Goal: Task Accomplishment & Management: Complete application form

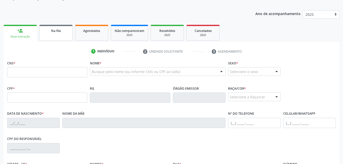
scroll to position [59, 0]
click at [78, 34] on link "Agendados" at bounding box center [91, 33] width 33 height 16
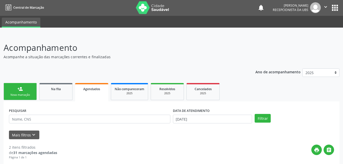
scroll to position [0, 0]
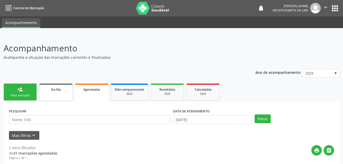
click at [68, 89] on div "Na fila" at bounding box center [56, 89] width 26 height 5
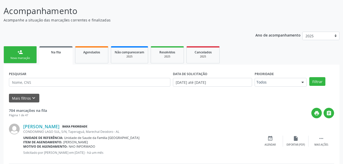
scroll to position [26, 0]
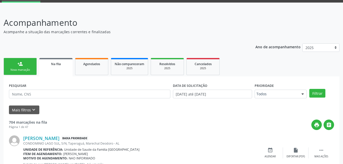
click at [34, 63] on link "person_add Nova marcação" at bounding box center [20, 66] width 33 height 17
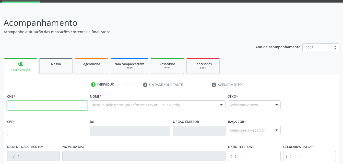
click at [36, 108] on input "text" at bounding box center [47, 105] width 80 height 10
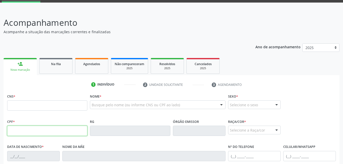
click at [36, 130] on input "text" at bounding box center [47, 131] width 80 height 10
type input "023.590.244-69"
type input "706 2035 3661 1763"
type input "16/05/1966"
type input "Julia Maria da ConceiÇÃo"
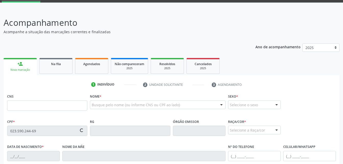
type input "(82) 99186-1300"
type input "191"
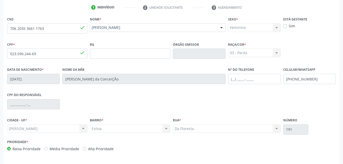
scroll to position [120, 0]
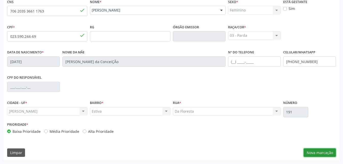
click at [326, 150] on button "Nova marcação" at bounding box center [320, 152] width 32 height 9
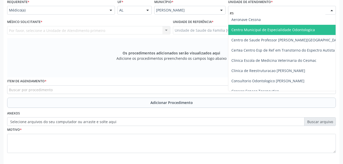
type input "est"
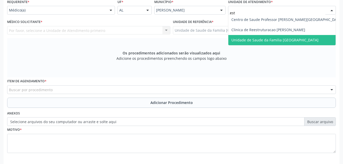
click at [272, 37] on span "Unidade de Saude da Familia [GEOGRAPHIC_DATA]" at bounding box center [286, 40] width 117 height 10
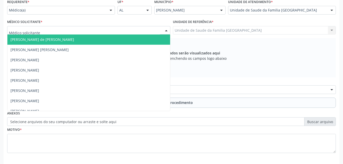
click at [107, 29] on div at bounding box center [88, 30] width 163 height 9
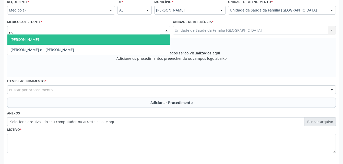
type input "rod"
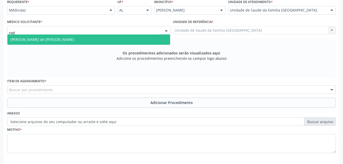
click at [121, 38] on span "[PERSON_NAME] de [PERSON_NAME]" at bounding box center [88, 40] width 163 height 10
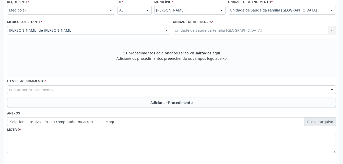
click at [132, 86] on div "Buscar por procedimento" at bounding box center [171, 89] width 329 height 9
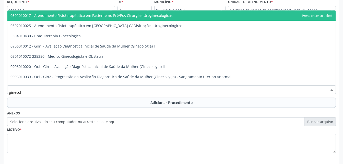
type input "ginecolo"
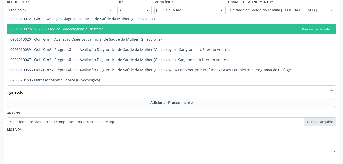
click at [117, 25] on span "0301010072-225250 - Médico Ginecologista e Obstetra" at bounding box center [171, 29] width 328 height 10
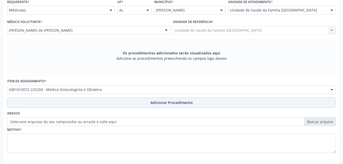
click at [152, 101] on span "Adicionar Procedimento" at bounding box center [172, 102] width 42 height 5
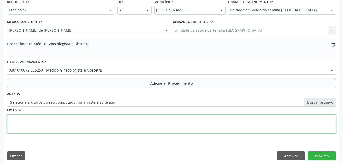
click at [150, 120] on textarea at bounding box center [171, 123] width 329 height 19
click at [25, 120] on textarea "viginite subaguida e crônica" at bounding box center [171, 123] width 329 height 19
click at [12, 119] on textarea "viginite Subaguida e crônica" at bounding box center [171, 123] width 329 height 19
click at [45, 120] on textarea "Viginite Subaguida e crônica" at bounding box center [171, 123] width 329 height 19
click at [47, 119] on textarea "Viginite Subaguida e crônica" at bounding box center [171, 123] width 329 height 19
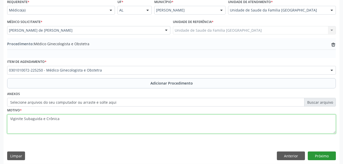
type textarea "Viginite Subaguida e Crônica"
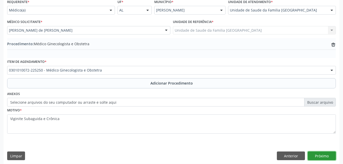
click at [314, 155] on button "Próximo" at bounding box center [322, 156] width 28 height 9
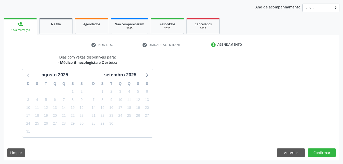
scroll to position [81, 0]
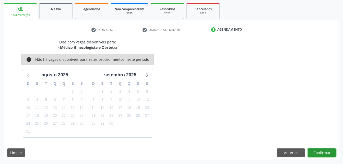
click at [315, 154] on button "Confirmar" at bounding box center [322, 152] width 28 height 9
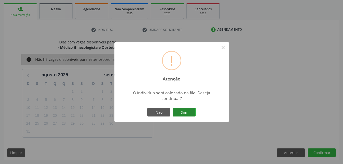
click at [185, 114] on button "Sim" at bounding box center [184, 112] width 23 height 9
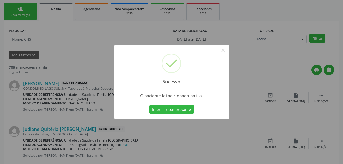
scroll to position [12, 0]
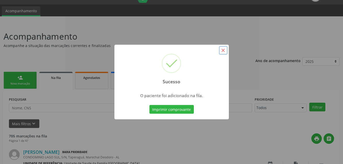
click at [224, 48] on button "×" at bounding box center [223, 50] width 9 height 9
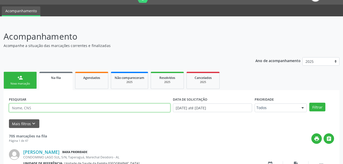
click at [78, 109] on input "text" at bounding box center [90, 108] width 162 height 9
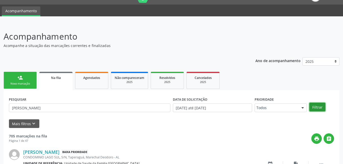
click at [324, 106] on button "Filtrar" at bounding box center [317, 107] width 16 height 9
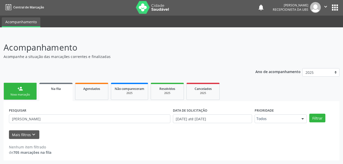
scroll to position [1, 0]
click at [61, 89] on div "Na fila" at bounding box center [56, 88] width 26 height 5
click at [72, 95] on link "Na fila" at bounding box center [55, 92] width 33 height 18
click at [78, 122] on input "MARIA LUZIA MENEZES" at bounding box center [90, 118] width 162 height 9
type input "[PERSON_NAME]"
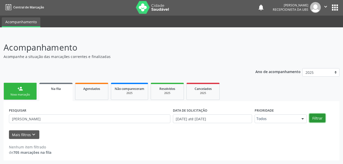
click at [317, 120] on button "Filtrar" at bounding box center [317, 118] width 16 height 9
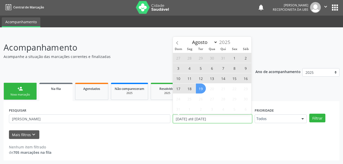
click at [224, 121] on input "[DATE] até [DATE]" at bounding box center [212, 118] width 79 height 9
click at [191, 89] on span "18" at bounding box center [190, 89] width 10 height 10
type input "18/08/2025"
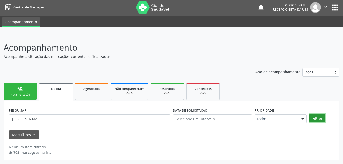
click at [315, 121] on button "Filtrar" at bounding box center [317, 118] width 16 height 9
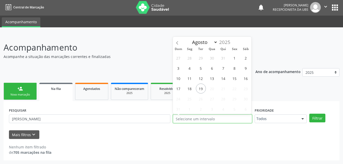
click at [223, 119] on input "text" at bounding box center [212, 118] width 79 height 9
click at [202, 89] on span "19" at bounding box center [201, 89] width 10 height 10
type input "19/08/2025"
click at [200, 88] on span "19" at bounding box center [201, 89] width 10 height 10
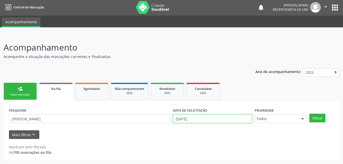
click at [204, 120] on input "19/08/2025" at bounding box center [212, 118] width 79 height 9
click at [319, 118] on button "Filtrar" at bounding box center [317, 118] width 16 height 9
click at [68, 93] on link "Na fila" at bounding box center [55, 92] width 33 height 18
click at [92, 97] on link "Agendados" at bounding box center [91, 91] width 33 height 17
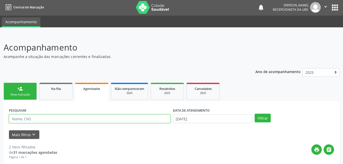
click at [82, 118] on input "text" at bounding box center [90, 118] width 162 height 9
click at [74, 120] on input "text" at bounding box center [90, 118] width 162 height 9
drag, startPoint x: 74, startPoint y: 120, endPoint x: 63, endPoint y: 119, distance: 10.8
click at [63, 119] on input "text" at bounding box center [90, 118] width 162 height 9
type input "MARIA LUZIA MNEZES DA SILVA"
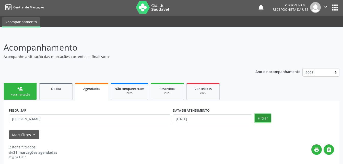
click at [267, 118] on button "Filtrar" at bounding box center [263, 118] width 16 height 9
click at [65, 94] on link "Na fila" at bounding box center [55, 91] width 33 height 17
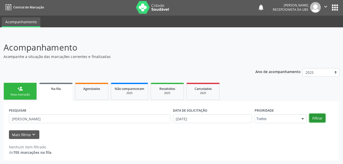
click at [320, 117] on button "Filtrar" at bounding box center [317, 118] width 16 height 9
click at [33, 131] on button "Mais filtros keyboard_arrow_down" at bounding box center [24, 134] width 30 height 9
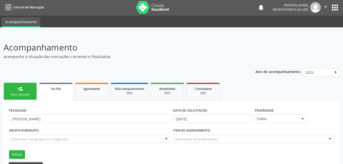
scroll to position [26, 0]
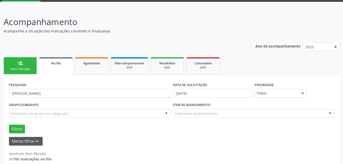
click at [30, 59] on link "person_add Nova marcação" at bounding box center [20, 65] width 33 height 17
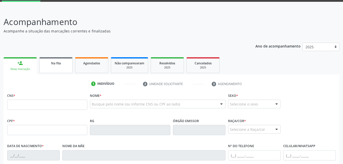
click at [62, 70] on link "Na fila" at bounding box center [55, 65] width 33 height 16
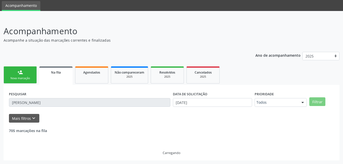
scroll to position [1, 0]
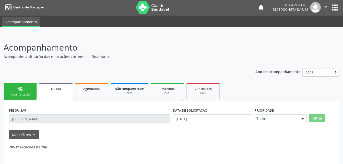
click at [63, 68] on div "Ano de acompanhamento 2025 person_add Nova marcação Na fila Agendados Não compa…" at bounding box center [172, 121] width 336 height 112
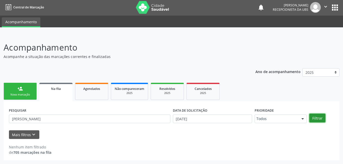
click at [318, 120] on button "Filtrar" at bounding box center [317, 118] width 16 height 9
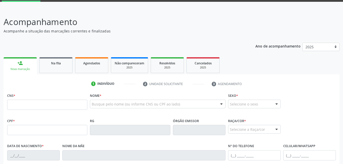
click at [67, 65] on div "Na fila" at bounding box center [56, 62] width 26 height 5
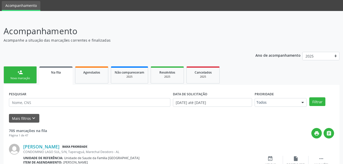
scroll to position [26, 0]
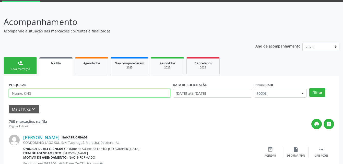
click at [91, 97] on input "text" at bounding box center [90, 93] width 162 height 9
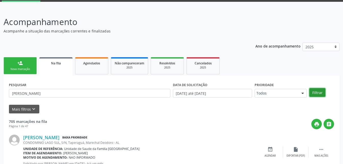
click at [313, 91] on button "Filtrar" at bounding box center [317, 92] width 16 height 9
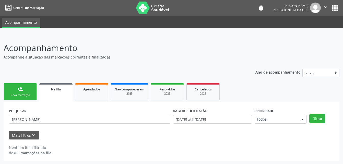
scroll to position [1, 0]
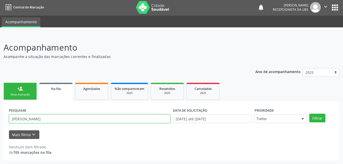
click at [30, 117] on input "[PERSON_NAME]" at bounding box center [90, 118] width 162 height 9
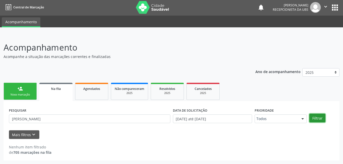
click at [320, 118] on button "Filtrar" at bounding box center [317, 118] width 16 height 9
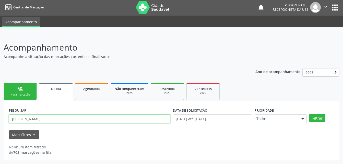
click at [31, 118] on input "[PERSON_NAME]" at bounding box center [90, 118] width 162 height 9
click at [33, 119] on input "[PERSON_NAME]" at bounding box center [90, 118] width 162 height 9
type input "[PERSON_NAME]"
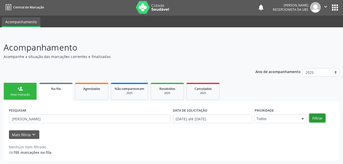
click at [320, 120] on button "Filtrar" at bounding box center [317, 118] width 16 height 9
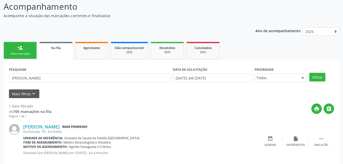
scroll to position [51, 0]
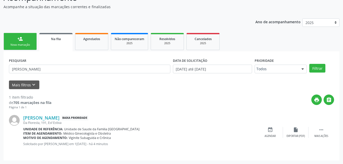
click at [28, 35] on link "person_add Nova marcação" at bounding box center [20, 41] width 33 height 17
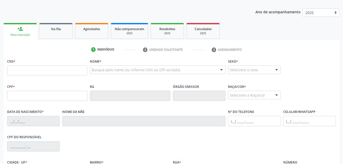
scroll to position [76, 0]
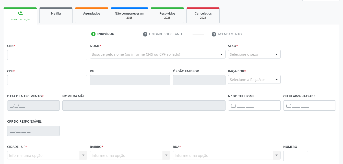
click at [17, 74] on div "CPF *" at bounding box center [47, 76] width 80 height 18
click at [20, 76] on input "text" at bounding box center [47, 80] width 80 height 10
type input "059.239.114-00"
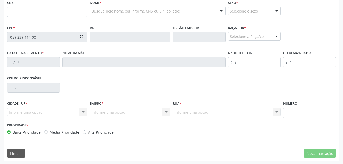
scroll to position [120, 0]
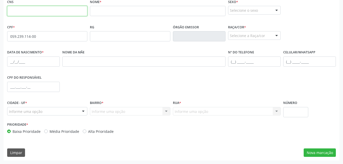
click at [72, 9] on input "text" at bounding box center [47, 11] width 80 height 10
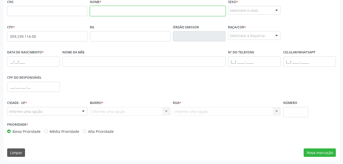
click at [101, 13] on input "text" at bounding box center [157, 11] width 135 height 10
type input "[PERSON_NAME]"
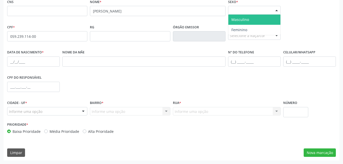
click at [268, 8] on div "Selecione o sexo" at bounding box center [254, 10] width 53 height 9
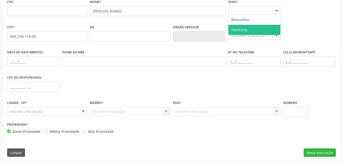
click at [269, 28] on span "Feminino" at bounding box center [254, 30] width 52 height 10
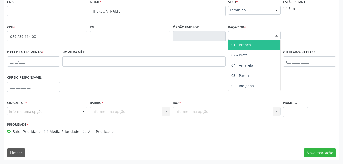
click at [271, 34] on div "Selecione a Raça/cor 01 - Branca 02 - Preta 04 - [GEOGRAPHIC_DATA] 03 - [MEDICA…" at bounding box center [254, 35] width 53 height 9
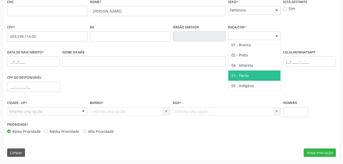
click at [265, 74] on span "03 - Parda" at bounding box center [254, 76] width 52 height 10
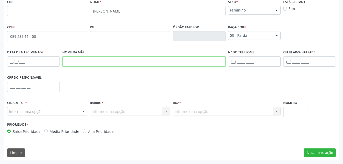
click at [90, 65] on input "text" at bounding box center [143, 61] width 163 height 10
type input "[PERSON_NAME]"
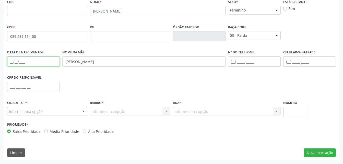
click at [54, 63] on input "text" at bounding box center [33, 61] width 53 height 10
type input "1[DATE]"
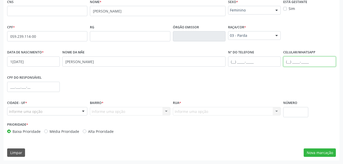
click at [291, 62] on input "text" at bounding box center [309, 61] width 53 height 10
type input "[PHONE_NUMBER]"
click at [50, 113] on div "Informe uma opção" at bounding box center [47, 111] width 80 height 9
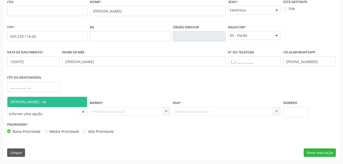
drag, startPoint x: 47, startPoint y: 110, endPoint x: 47, endPoint y: 106, distance: 4.6
click at [47, 109] on input "text" at bounding box center [43, 114] width 68 height 10
click at [47, 104] on span "[PERSON_NAME] - AL" at bounding box center [28, 101] width 36 height 5
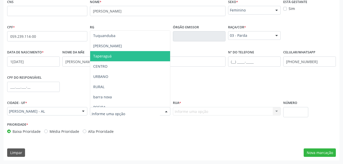
click at [104, 58] on span "Taperaguá" at bounding box center [102, 56] width 18 height 5
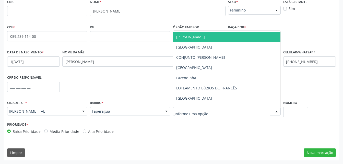
scroll to position [51, 0]
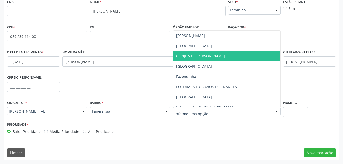
click at [193, 56] on span "CONJUNTO [PERSON_NAME]" at bounding box center [200, 56] width 49 height 5
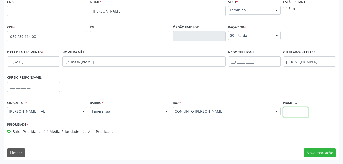
click at [304, 108] on input "text" at bounding box center [295, 112] width 25 height 10
type input "0"
click at [333, 150] on button "Nova marcação" at bounding box center [320, 152] width 32 height 9
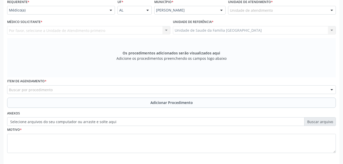
click at [230, 10] on input "text" at bounding box center [230, 13] width 0 height 10
click at [230, 11] on input "text" at bounding box center [230, 13] width 0 height 10
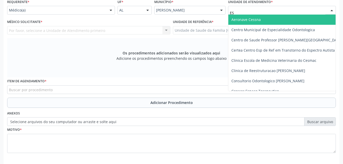
type input "EST"
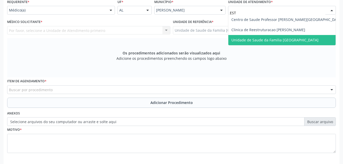
click at [281, 36] on span "Unidade de Saude da Familia [GEOGRAPHIC_DATA]" at bounding box center [286, 40] width 117 height 10
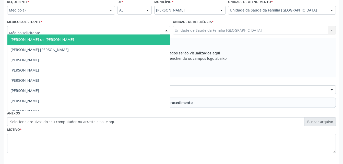
click at [112, 30] on div at bounding box center [88, 30] width 163 height 9
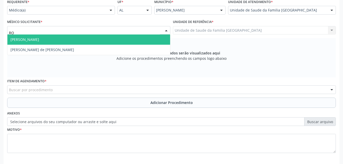
type input "ROD"
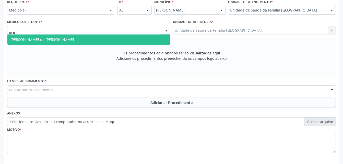
click at [115, 42] on span "[PERSON_NAME] de [PERSON_NAME]" at bounding box center [88, 40] width 163 height 10
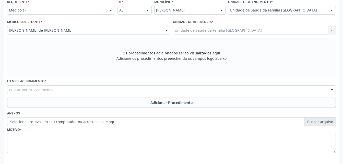
click at [137, 85] on div "Item de agendamento * Buscar por procedimento 0304070076 - .Quimioterapia de Le…" at bounding box center [171, 85] width 329 height 16
click at [138, 89] on div "Buscar por procedimento" at bounding box center [171, 89] width 329 height 9
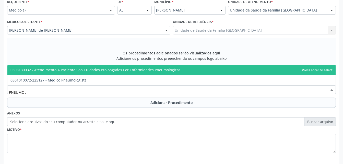
type input "PNEUMOLO"
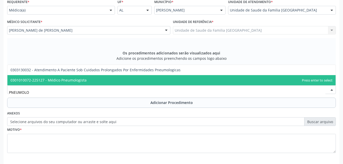
click at [138, 81] on span "0301010072-225127 - Médico Pneumologista" at bounding box center [171, 80] width 328 height 10
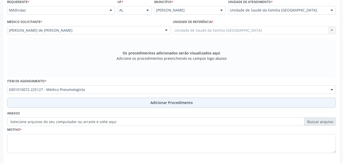
click at [161, 103] on span "Adicionar Procedimento" at bounding box center [172, 102] width 42 height 5
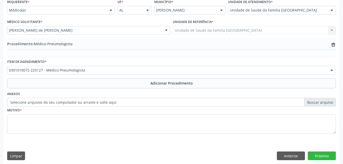
click at [312, 101] on label "Selecione arquivos do seu computador ou arraste e solte aqui" at bounding box center [171, 102] width 329 height 9
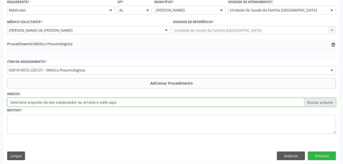
click at [312, 101] on input "Selecione arquivos do seu computador ou arraste e solte aqui" at bounding box center [171, 102] width 329 height 9
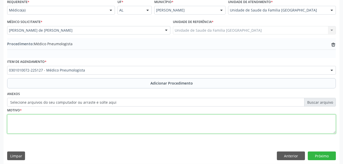
click at [163, 125] on textarea at bounding box center [171, 123] width 329 height 19
type textarea "DOENÇA PULMONAR"
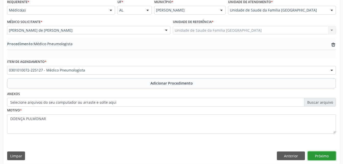
click at [331, 158] on button "Próximo" at bounding box center [322, 156] width 28 height 9
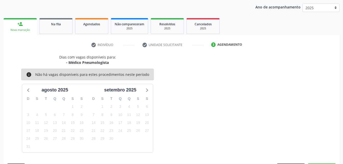
scroll to position [81, 0]
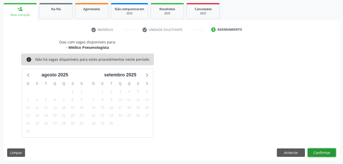
click at [324, 155] on button "Confirmar" at bounding box center [322, 152] width 28 height 9
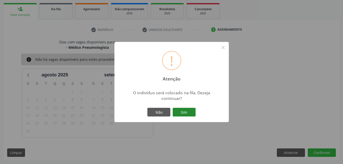
click at [193, 110] on button "Sim" at bounding box center [184, 112] width 23 height 9
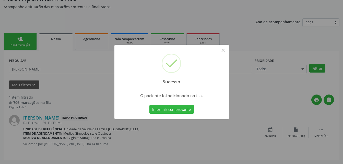
scroll to position [12, 0]
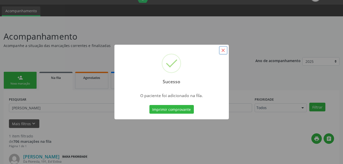
click at [222, 51] on button "×" at bounding box center [223, 50] width 9 height 9
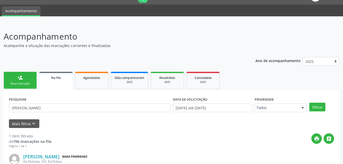
click at [24, 74] on link "person_add Nova marcação" at bounding box center [20, 80] width 33 height 17
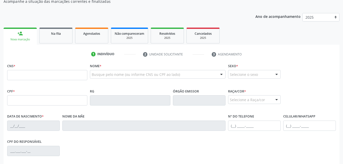
scroll to position [63, 0]
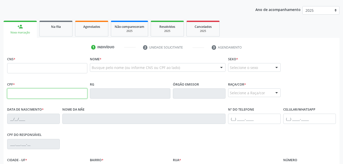
click at [29, 94] on input "text" at bounding box center [47, 93] width 80 height 10
type input "059.239.114-00"
type input "1[DATE]"
type input "[PERSON_NAME]"
type input "[PHONE_NUMBER]"
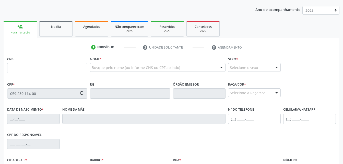
type input "0"
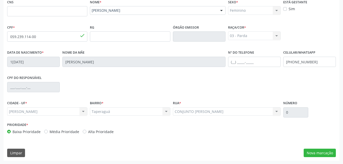
scroll to position [120, 0]
click at [308, 148] on button "Nova marcação" at bounding box center [320, 152] width 32 height 9
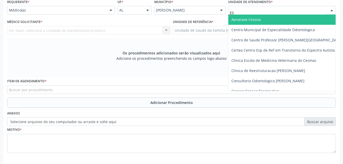
type input "EST"
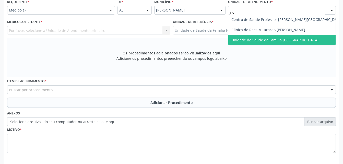
click at [249, 38] on span "Unidade de Saude da Familia [GEOGRAPHIC_DATA]" at bounding box center [275, 40] width 87 height 5
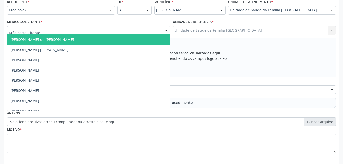
click at [75, 33] on div at bounding box center [88, 30] width 163 height 9
type input "RO"
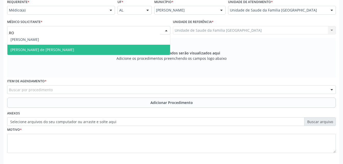
click at [85, 49] on span "[PERSON_NAME] de [PERSON_NAME]" at bounding box center [88, 50] width 163 height 10
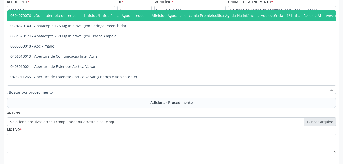
click at [105, 88] on div at bounding box center [171, 89] width 329 height 9
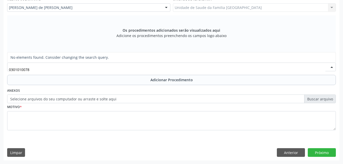
scroll to position [0, 0]
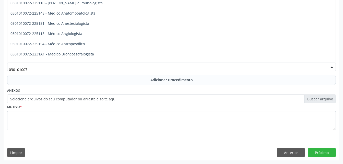
type input "0301010072"
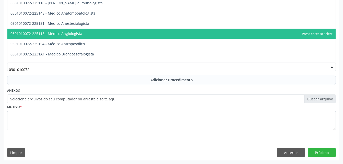
click at [86, 36] on span "0301010072-225115 - Médico Angiologista" at bounding box center [171, 34] width 328 height 10
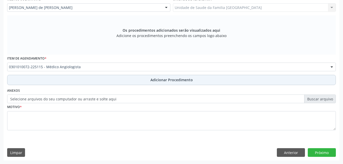
click at [121, 80] on button "Adicionar Procedimento" at bounding box center [171, 80] width 329 height 10
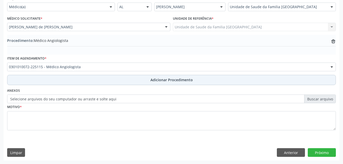
scroll to position [123, 0]
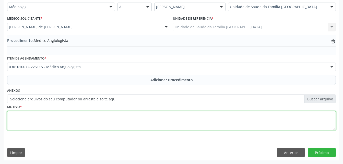
click at [128, 124] on textarea at bounding box center [171, 120] width 329 height 19
type textarea "VARIZES"
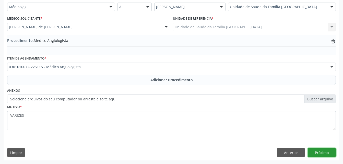
click at [325, 152] on button "Próximo" at bounding box center [322, 152] width 28 height 9
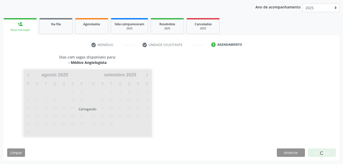
scroll to position [81, 0]
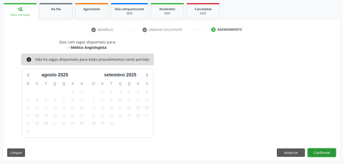
click at [320, 154] on button "Confirmar" at bounding box center [322, 152] width 28 height 9
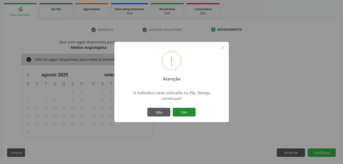
click at [187, 111] on button "Sim" at bounding box center [184, 112] width 23 height 9
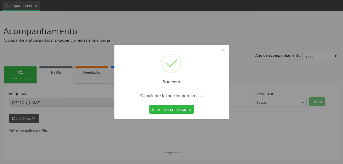
scroll to position [12, 0]
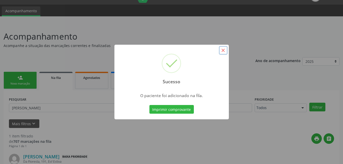
click at [224, 48] on button "×" at bounding box center [223, 50] width 9 height 9
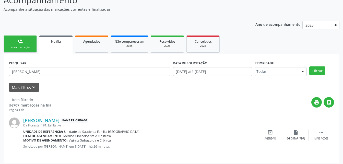
scroll to position [51, 0]
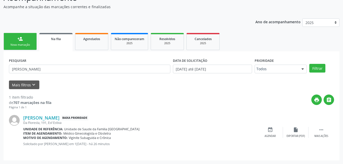
drag, startPoint x: 31, startPoint y: 33, endPoint x: 302, endPoint y: 21, distance: 271.7
click at [31, 33] on link "person_add Nova marcação" at bounding box center [20, 41] width 33 height 17
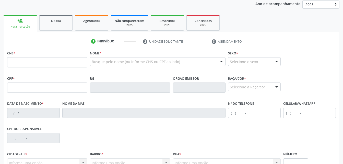
scroll to position [76, 0]
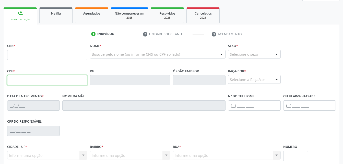
click at [55, 76] on input "text" at bounding box center [47, 80] width 80 height 10
type input "280.310.324-91"
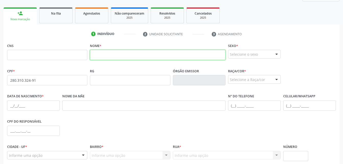
click at [109, 58] on input "text" at bounding box center [157, 55] width 135 height 10
type input "[PERSON_NAME]"
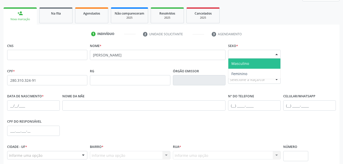
click at [267, 53] on div "Selecione o sexo" at bounding box center [254, 54] width 53 height 9
click at [265, 62] on span "Masculino" at bounding box center [254, 64] width 52 height 10
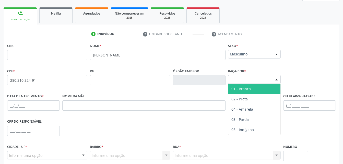
click at [265, 80] on div "Selecione a Raça/cor" at bounding box center [254, 79] width 53 height 9
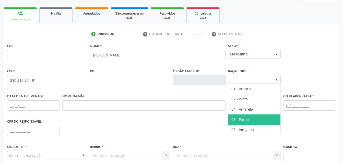
click at [266, 117] on ul "01 - Branca 02 - Preta 04 - Amarela 03 - [MEDICAL_DATA] 05 - Indígena Nenhum re…" at bounding box center [254, 109] width 52 height 51
click at [266, 117] on span "03 - Parda" at bounding box center [254, 119] width 52 height 10
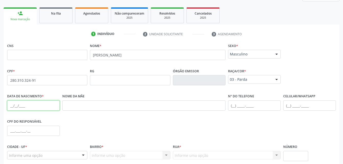
click at [51, 105] on input "text" at bounding box center [33, 105] width 53 height 10
type input "[DATE]"
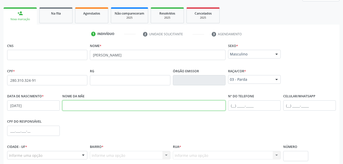
click at [73, 109] on input "text" at bounding box center [143, 105] width 163 height 10
type input "[PERSON_NAME]"
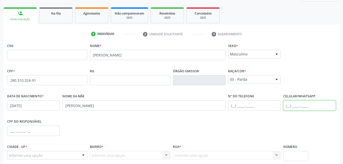
click at [308, 101] on input "text" at bounding box center [309, 105] width 53 height 10
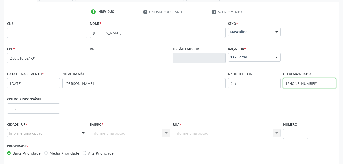
scroll to position [120, 0]
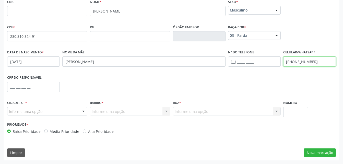
type input "[PHONE_NUMBER]"
click at [72, 113] on div at bounding box center [47, 111] width 80 height 9
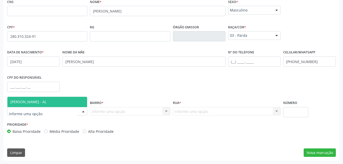
click at [47, 104] on span "[PERSON_NAME] - AL" at bounding box center [28, 101] width 36 height 5
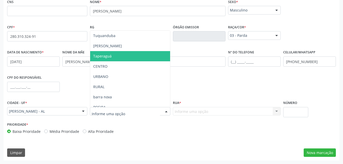
click at [108, 58] on span "Taperaguá" at bounding box center [102, 56] width 18 height 5
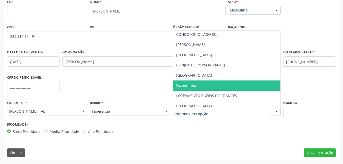
scroll to position [51, 0]
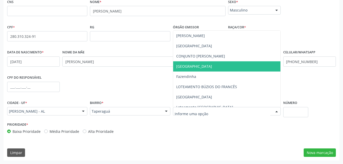
click at [200, 66] on span "[GEOGRAPHIC_DATA]" at bounding box center [194, 66] width 36 height 5
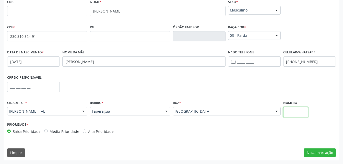
click at [303, 117] on input "text" at bounding box center [295, 112] width 25 height 10
type input "0"
click at [329, 152] on button "Nova marcação" at bounding box center [320, 152] width 32 height 9
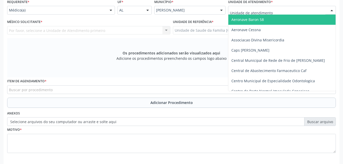
click at [237, 7] on div at bounding box center [282, 10] width 108 height 9
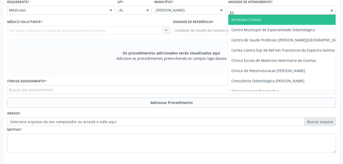
type input "EST"
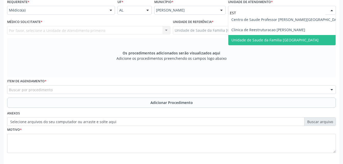
click at [245, 43] on span "Unidade de Saude da Familia [GEOGRAPHIC_DATA]" at bounding box center [286, 40] width 117 height 10
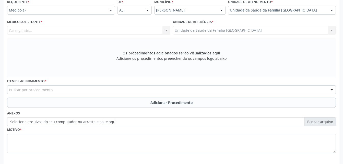
click at [150, 31] on div "Carregando... Nenhum resultado encontrado para: " " Não há nenhuma opção para s…" at bounding box center [88, 30] width 163 height 9
click at [150, 31] on div "Médico solicitante" at bounding box center [88, 30] width 163 height 9
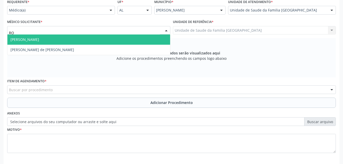
type input "ROD"
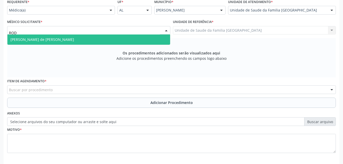
click at [150, 38] on span "[PERSON_NAME] de [PERSON_NAME]" at bounding box center [88, 40] width 163 height 10
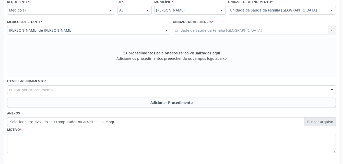
click at [118, 89] on div "Buscar por procedimento" at bounding box center [171, 89] width 329 height 9
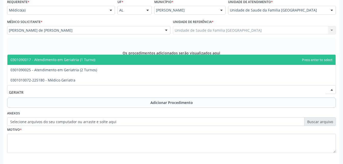
type input "GERIATRA"
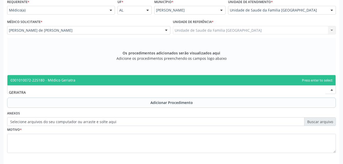
click at [123, 81] on span "0301010072-225180 - Médico Geriatra" at bounding box center [171, 80] width 328 height 10
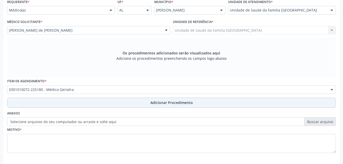
click at [132, 107] on button "Adicionar Procedimento" at bounding box center [171, 103] width 329 height 10
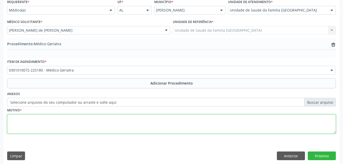
click at [131, 122] on textarea at bounding box center [171, 123] width 329 height 19
type textarea "SEM JUSTF"
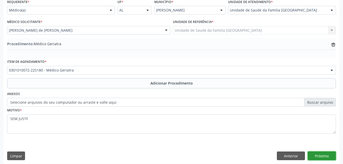
click at [331, 155] on button "Próximo" at bounding box center [322, 156] width 28 height 9
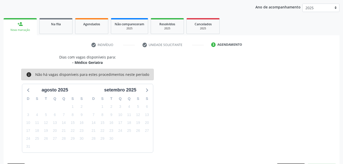
scroll to position [81, 0]
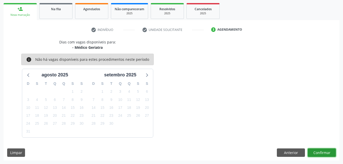
click at [323, 150] on button "Confirmar" at bounding box center [322, 152] width 28 height 9
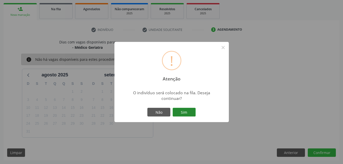
click at [179, 109] on button "Sim" at bounding box center [184, 112] width 23 height 9
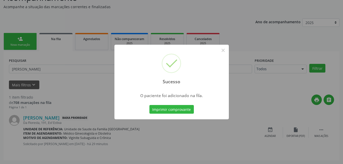
scroll to position [12, 0]
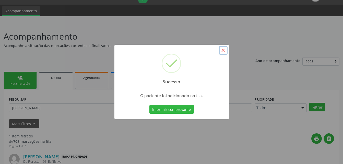
click at [223, 48] on button "×" at bounding box center [223, 50] width 9 height 9
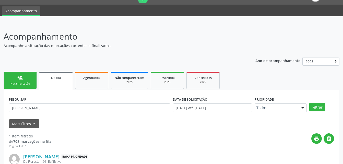
click at [27, 81] on link "person_add Nova marcação" at bounding box center [20, 80] width 33 height 17
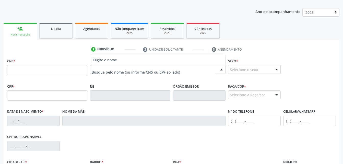
scroll to position [63, 0]
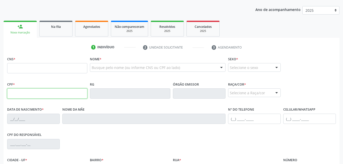
click at [55, 96] on input "text" at bounding box center [47, 93] width 80 height 10
type input "280.310.324-91"
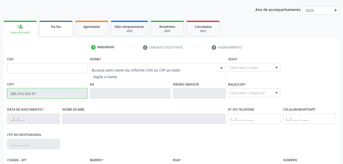
type input "[DATE]"
type input "[PERSON_NAME]"
type input "[PHONE_NUMBER]"
type input "0"
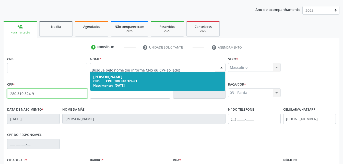
click at [123, 83] on span "[DATE]" at bounding box center [120, 85] width 10 height 4
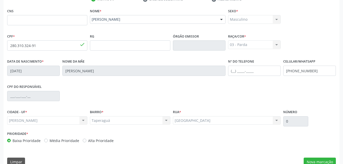
scroll to position [120, 0]
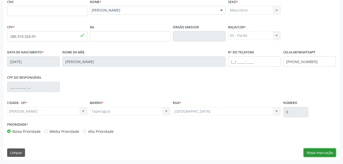
click at [313, 150] on button "Nova marcação" at bounding box center [320, 152] width 32 height 9
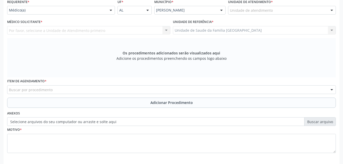
click at [275, 9] on div "Unidade de atendimento" at bounding box center [282, 10] width 108 height 9
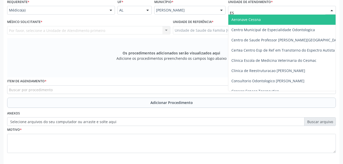
type input "EST"
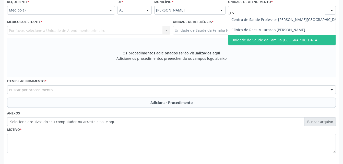
click at [290, 40] on span "Unidade de Saude da Familia [GEOGRAPHIC_DATA]" at bounding box center [275, 40] width 87 height 5
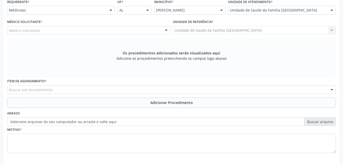
click at [109, 31] on div "Médico solicitante" at bounding box center [88, 30] width 163 height 9
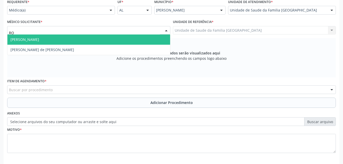
type input "ROD"
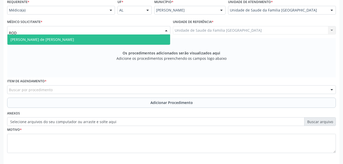
click at [114, 42] on span "[PERSON_NAME] de [PERSON_NAME]" at bounding box center [88, 40] width 163 height 10
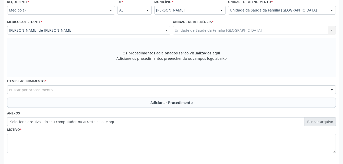
click at [85, 88] on div "Buscar por procedimento" at bounding box center [171, 89] width 329 height 9
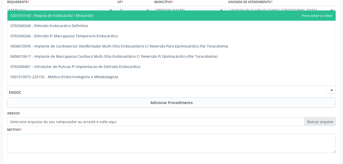
type input "ENDOCR"
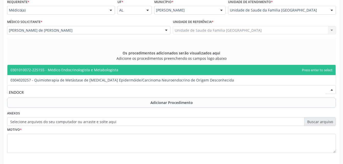
click at [81, 72] on span "0301010072-225155 - Médico Endocrinologista e Metabologista" at bounding box center [64, 69] width 108 height 5
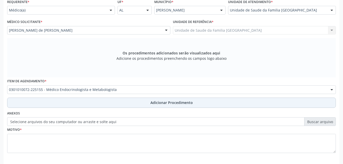
click at [103, 101] on button "Adicionar Procedimento" at bounding box center [171, 103] width 329 height 10
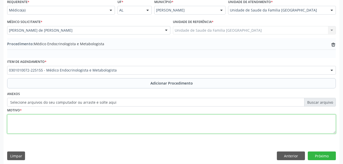
click at [105, 128] on textarea at bounding box center [171, 123] width 329 height 19
type textarea "SEM JUSTF"
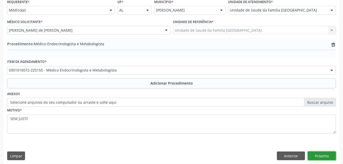
click at [330, 155] on button "Próximo" at bounding box center [322, 156] width 28 height 9
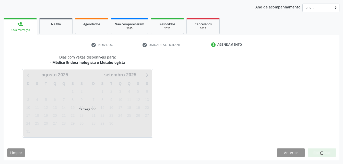
scroll to position [81, 0]
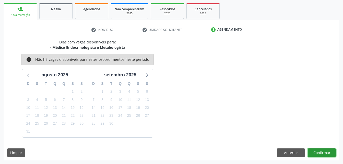
click at [322, 152] on button "Confirmar" at bounding box center [322, 152] width 28 height 9
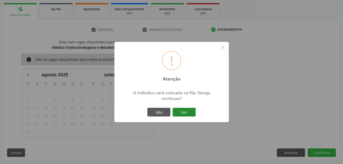
click at [183, 115] on button "Sim" at bounding box center [184, 112] width 23 height 9
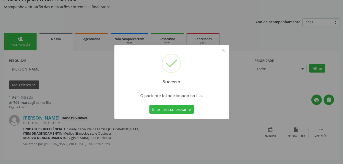
scroll to position [12, 0]
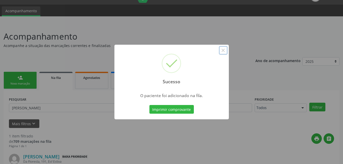
click at [221, 51] on button "×" at bounding box center [223, 50] width 9 height 9
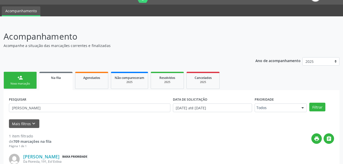
click at [28, 81] on link "person_add Nova marcação" at bounding box center [20, 80] width 33 height 17
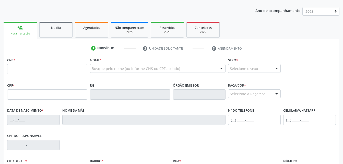
scroll to position [63, 0]
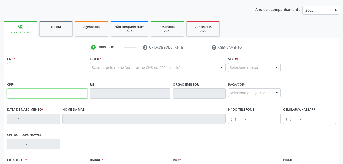
click at [36, 95] on input "text" at bounding box center [47, 93] width 80 height 10
type input "280.310.324-91"
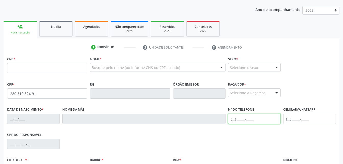
type input "[PHONE_NUMBER]"
type input "0"
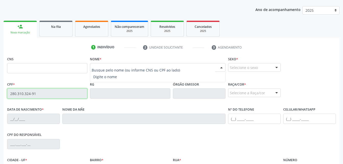
type input "[DATE]"
type input "[PERSON_NAME]"
type input "[PHONE_NUMBER]"
type input "0"
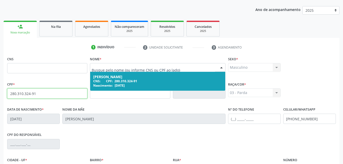
click at [132, 81] on span "280.310.324-91" at bounding box center [125, 81] width 23 height 4
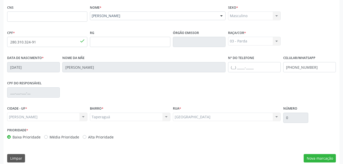
scroll to position [120, 0]
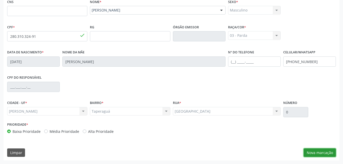
click at [334, 151] on button "Nova marcação" at bounding box center [320, 152] width 32 height 9
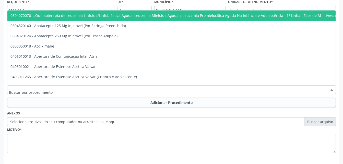
click at [209, 87] on div at bounding box center [171, 89] width 329 height 9
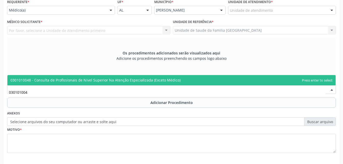
type input "0301010048"
click at [217, 77] on span "0301010048 - Consulta de Profissionais de Nivel Superior Na Atenção Especializa…" at bounding box center [171, 80] width 328 height 10
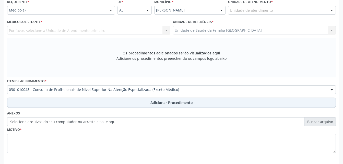
click at [227, 103] on button "Adicionar Procedimento" at bounding box center [171, 103] width 329 height 10
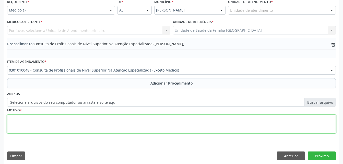
click at [175, 124] on textarea at bounding box center [171, 123] width 329 height 19
type textarea "FISIOTERAPIA"
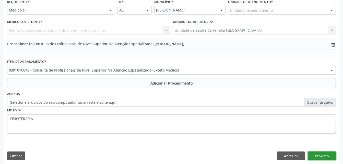
click at [321, 153] on button "Próximo" at bounding box center [322, 156] width 28 height 9
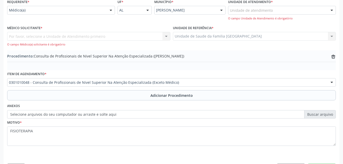
click at [131, 37] on div "Por favor, selecione a Unidade de Atendimento primeiro Nenhum resultado encontr…" at bounding box center [88, 39] width 163 height 15
click at [260, 5] on label "Unidade de atendimento *" at bounding box center [250, 2] width 45 height 8
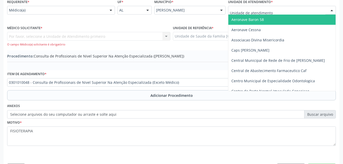
click at [263, 7] on div at bounding box center [282, 10] width 108 height 9
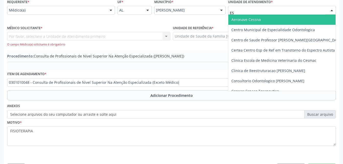
type input "EST"
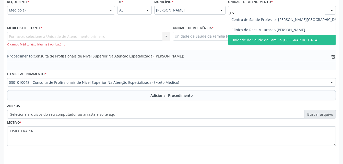
click at [284, 36] on span "Unidade de Saude da Familia [GEOGRAPHIC_DATA]" at bounding box center [286, 40] width 117 height 10
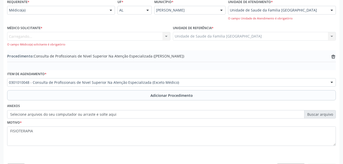
click at [103, 39] on div "Carregando... Nenhum resultado encontrado para: " " Não há nenhuma opção para s…" at bounding box center [88, 39] width 163 height 15
click at [113, 37] on div "Médico solicitante" at bounding box center [88, 36] width 163 height 9
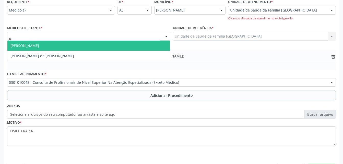
type input "RO"
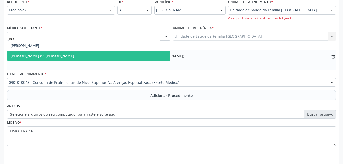
click at [117, 55] on span "[PERSON_NAME] de [PERSON_NAME]" at bounding box center [88, 56] width 163 height 10
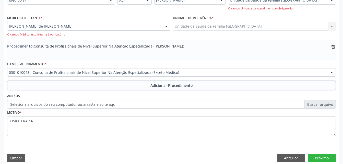
scroll to position [135, 0]
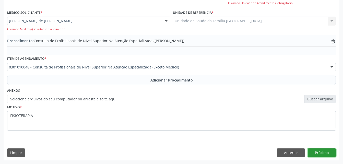
click at [318, 153] on button "Próximo" at bounding box center [322, 152] width 28 height 9
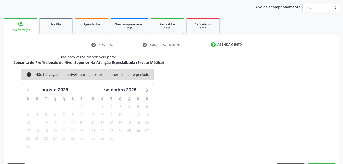
scroll to position [81, 0]
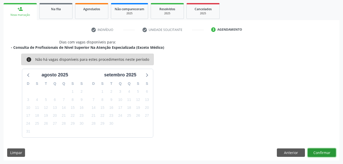
click at [319, 152] on button "Confirmar" at bounding box center [322, 152] width 28 height 9
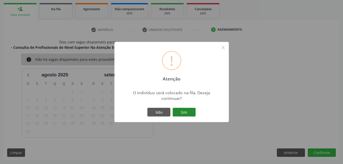
click at [193, 110] on button "Sim" at bounding box center [184, 112] width 23 height 9
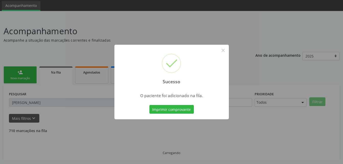
scroll to position [12, 0]
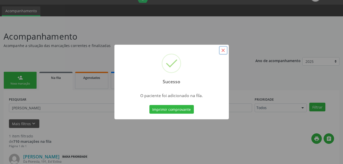
click at [223, 52] on button "×" at bounding box center [223, 50] width 9 height 9
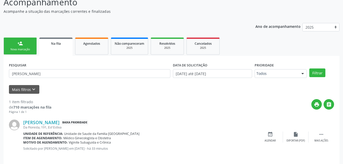
scroll to position [51, 0]
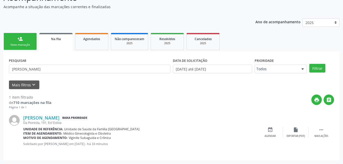
click at [24, 40] on link "person_add Nova marcação" at bounding box center [20, 41] width 33 height 17
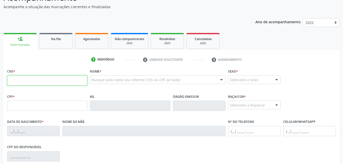
click at [45, 83] on input "text" at bounding box center [47, 80] width 80 height 10
type input "702 8011 2506 0461"
type input "453.423.424-49"
type input "0[DATE]"
type input "[PERSON_NAME]"
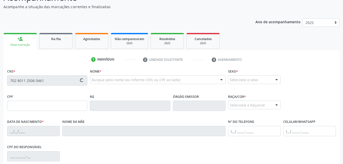
type input "[PHONE_NUMBER]"
type input "126"
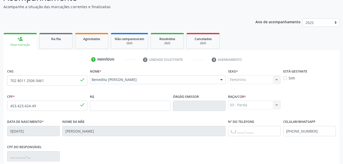
scroll to position [120, 0]
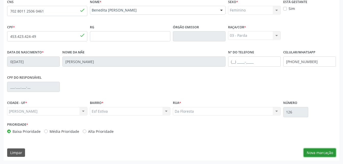
click at [318, 156] on button "Nova marcação" at bounding box center [320, 152] width 32 height 9
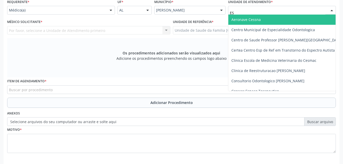
type input "EST"
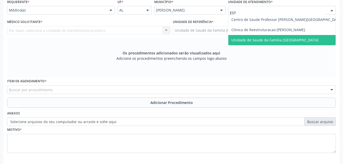
click at [281, 38] on span "Unidade de Saude da Familia [GEOGRAPHIC_DATA]" at bounding box center [275, 40] width 87 height 5
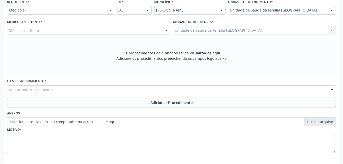
click at [104, 30] on div "Médico solicitante" at bounding box center [88, 30] width 163 height 9
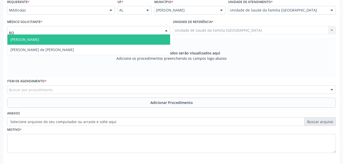
type input "ROD"
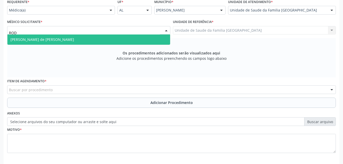
click at [111, 39] on span "[PERSON_NAME] de [PERSON_NAME]" at bounding box center [88, 40] width 163 height 10
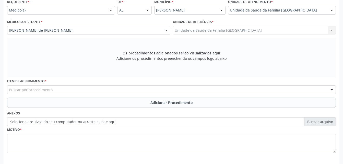
click at [117, 88] on div "Buscar por procedimento" at bounding box center [171, 89] width 329 height 9
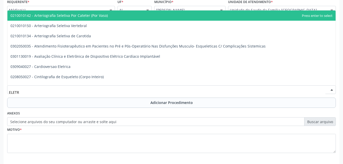
type input "ELETRO"
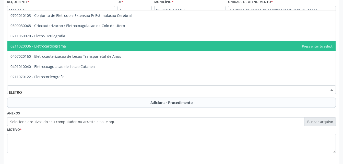
click at [101, 50] on span "0211020036 - Eletrocardiograma" at bounding box center [171, 46] width 328 height 10
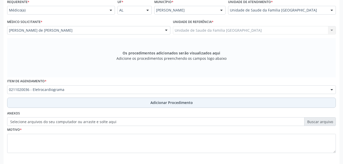
click at [120, 99] on button "Adicionar Procedimento" at bounding box center [171, 103] width 329 height 10
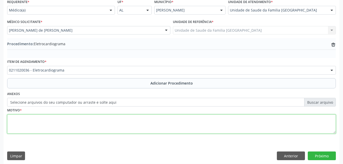
click at [117, 128] on textarea at bounding box center [171, 123] width 329 height 19
type textarea "DISPNEIA AOS ESFORÇOS"
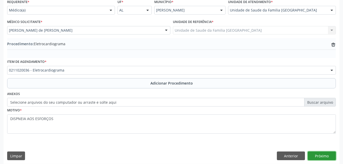
click at [318, 156] on button "Próximo" at bounding box center [322, 156] width 28 height 9
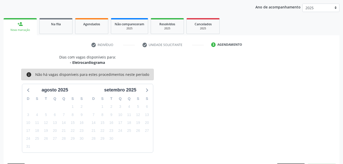
scroll to position [81, 0]
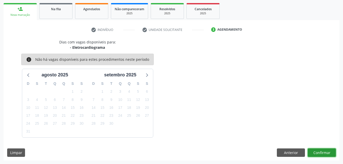
click at [318, 151] on button "Confirmar" at bounding box center [322, 152] width 28 height 9
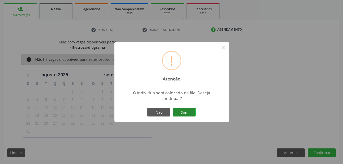
click at [183, 111] on button "Sim" at bounding box center [184, 112] width 23 height 9
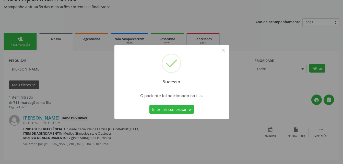
scroll to position [12, 0]
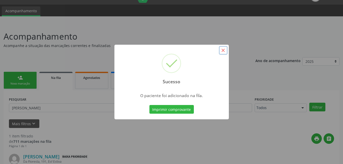
click at [224, 50] on button "×" at bounding box center [223, 50] width 9 height 9
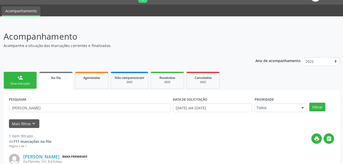
click at [33, 76] on link "person_add Nova marcação" at bounding box center [20, 80] width 33 height 17
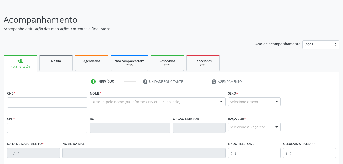
scroll to position [37, 0]
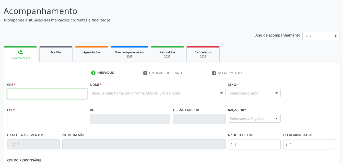
click at [57, 91] on input "text" at bounding box center [47, 94] width 80 height 10
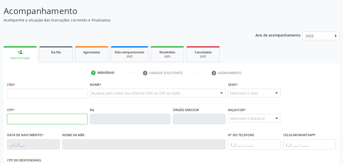
click at [58, 119] on input "text" at bounding box center [47, 119] width 80 height 10
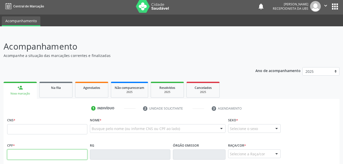
scroll to position [0, 0]
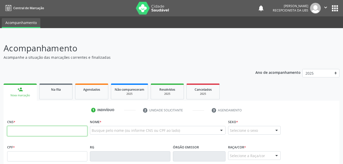
click at [28, 130] on input "text" at bounding box center [47, 131] width 80 height 10
type input "702 8011 2506 0461"
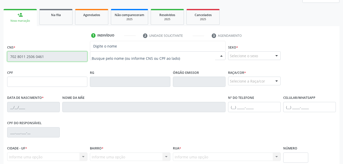
scroll to position [77, 0]
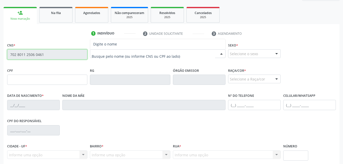
type input "453.423.424-49"
type input "0[DATE]"
type input "[PERSON_NAME]"
type input "[PHONE_NUMBER]"
type input "126"
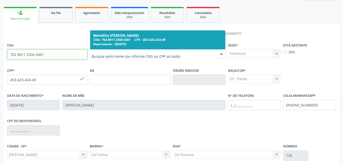
click at [185, 41] on div "CNS: 702 8011 2506 0461 CPF: 453.423.424-49" at bounding box center [157, 40] width 129 height 4
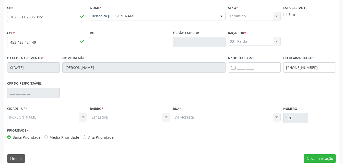
scroll to position [120, 0]
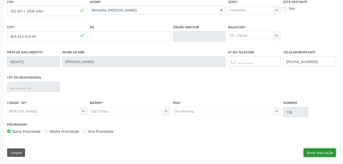
click at [314, 152] on button "Nova marcação" at bounding box center [320, 152] width 32 height 9
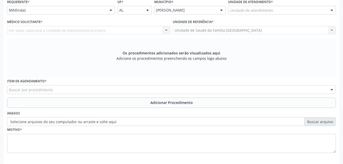
click at [248, 3] on label "Unidade de atendimento *" at bounding box center [250, 2] width 45 height 8
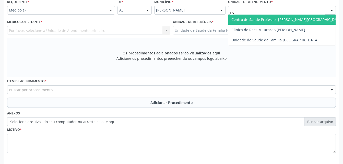
type input "ESTI"
click at [277, 17] on span "Unidade de Saude da Familia [GEOGRAPHIC_DATA]" at bounding box center [275, 19] width 87 height 5
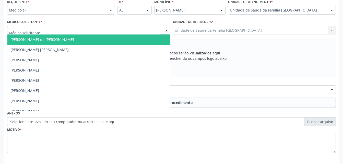
click at [100, 31] on div at bounding box center [88, 30] width 163 height 9
type input "ROD"
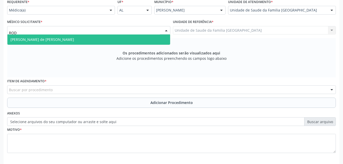
click at [108, 36] on span "[PERSON_NAME] de [PERSON_NAME]" at bounding box center [88, 40] width 163 height 10
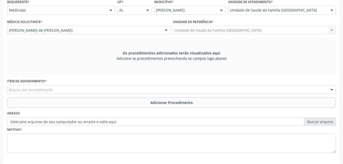
click at [107, 86] on div "Buscar por procedimento" at bounding box center [171, 89] width 329 height 9
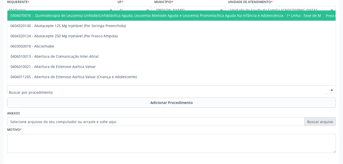
click at [105, 88] on input "text" at bounding box center [167, 92] width 317 height 10
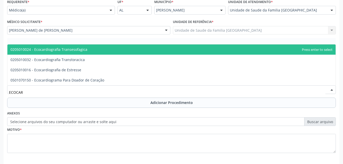
type input "ECOCARD"
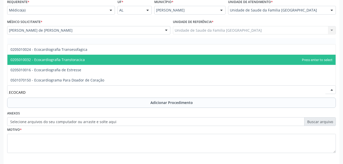
click at [77, 56] on span "0205010032 - Ecocardiografia Transtoracica" at bounding box center [171, 60] width 328 height 10
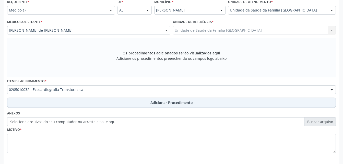
click at [110, 101] on button "Adicionar Procedimento" at bounding box center [171, 103] width 329 height 10
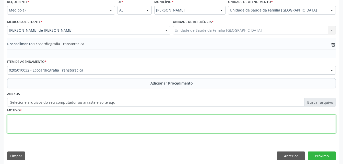
click at [113, 120] on textarea at bounding box center [171, 123] width 329 height 19
type textarea "DISPNEIA AOS ESFORÇOS"
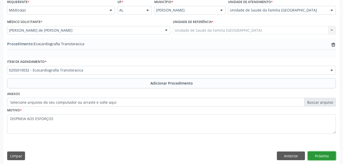
click at [315, 155] on button "Próximo" at bounding box center [322, 156] width 28 height 9
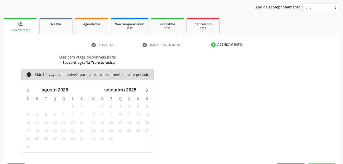
scroll to position [81, 0]
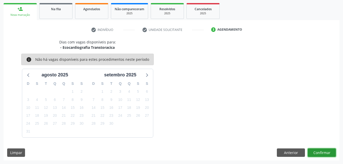
click at [314, 156] on button "Confirmar" at bounding box center [322, 152] width 28 height 9
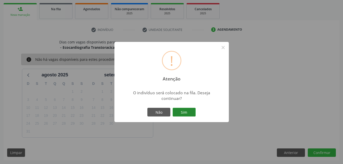
click at [186, 114] on button "Sim" at bounding box center [184, 112] width 23 height 9
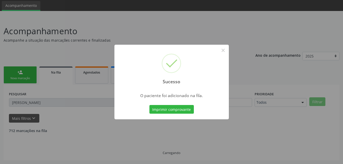
scroll to position [12, 0]
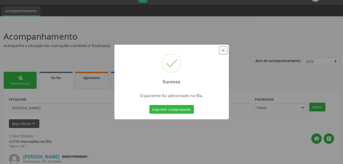
click at [223, 48] on button "×" at bounding box center [223, 50] width 9 height 9
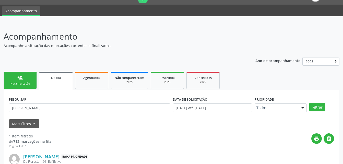
drag, startPoint x: 33, startPoint y: 80, endPoint x: 38, endPoint y: 79, distance: 4.9
click at [33, 80] on link "person_add Nova marcação" at bounding box center [20, 80] width 33 height 17
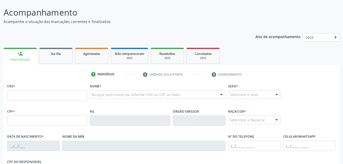
scroll to position [63, 0]
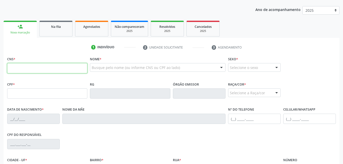
click at [38, 71] on input "text" at bounding box center [47, 68] width 80 height 10
type input "702 8011 2506 0461"
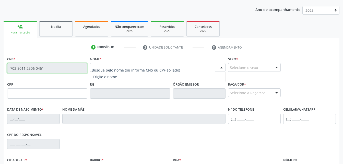
type input "453.423.424-49"
type input "0[DATE]"
type input "[PERSON_NAME]"
type input "[PHONE_NUMBER]"
type input "126"
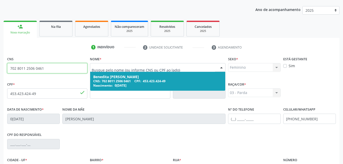
click at [96, 84] on span "Nascimento:" at bounding box center [103, 85] width 20 height 4
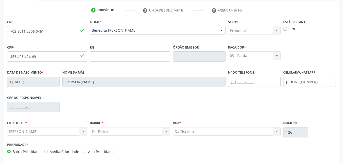
scroll to position [114, 0]
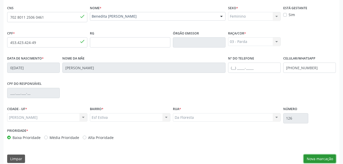
click at [332, 159] on button "Nova marcação" at bounding box center [320, 159] width 32 height 9
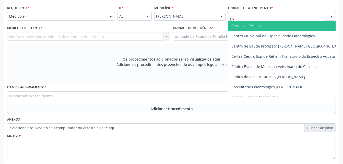
type input "EST"
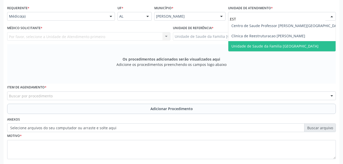
click at [284, 45] on span "Unidade de Saude da Familia [GEOGRAPHIC_DATA]" at bounding box center [275, 46] width 87 height 5
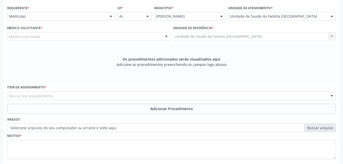
click at [142, 36] on div "Médico solicitante" at bounding box center [88, 36] width 163 height 9
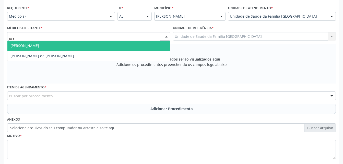
type input "ROD"
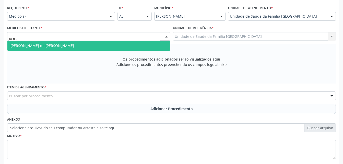
click at [142, 46] on span "[PERSON_NAME] de [PERSON_NAME]" at bounding box center [88, 46] width 163 height 10
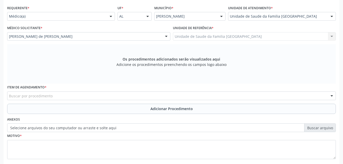
click at [166, 95] on div "Buscar por procedimento" at bounding box center [171, 95] width 329 height 9
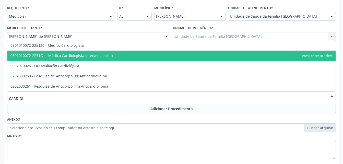
type input "CARDIOLO"
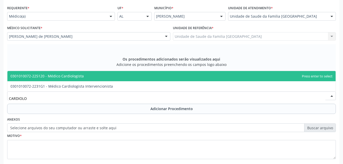
click at [150, 78] on span "0301010072-225120 - Médico Cardiologista" at bounding box center [171, 76] width 328 height 10
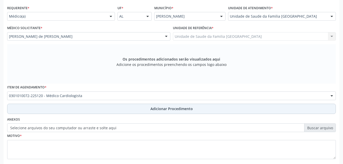
click at [168, 112] on button "Adicionar Procedimento" at bounding box center [171, 109] width 329 height 10
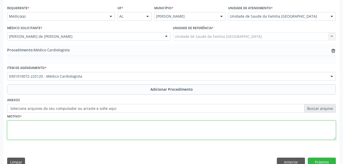
click at [162, 128] on textarea at bounding box center [171, 130] width 329 height 19
type textarea "DOR TORACICA"
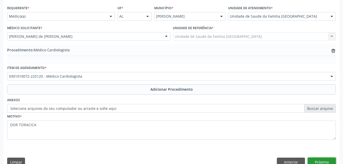
click at [327, 160] on button "Próximo" at bounding box center [322, 162] width 28 height 9
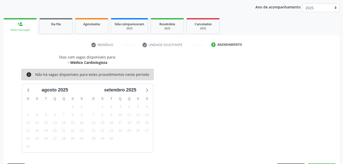
scroll to position [81, 0]
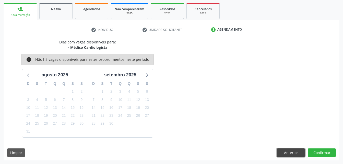
click at [301, 151] on button "Anterior" at bounding box center [291, 152] width 28 height 9
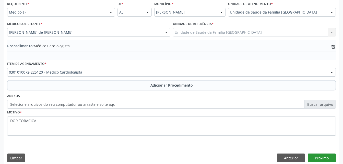
scroll to position [123, 0]
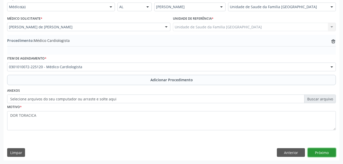
click at [321, 153] on button "Próximo" at bounding box center [322, 152] width 28 height 9
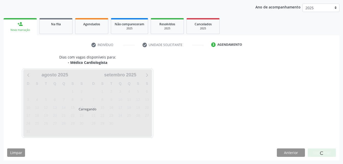
scroll to position [81, 0]
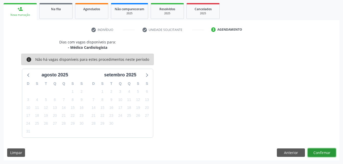
click at [321, 153] on button "Confirmar" at bounding box center [322, 152] width 28 height 9
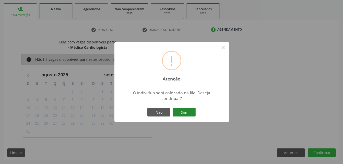
click at [183, 110] on button "Sim" at bounding box center [184, 112] width 23 height 9
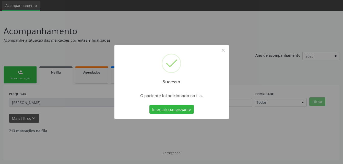
scroll to position [12, 0]
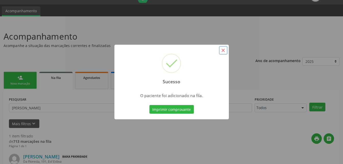
click at [223, 49] on button "×" at bounding box center [223, 50] width 9 height 9
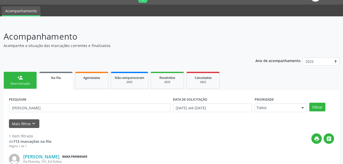
click at [32, 80] on link "person_add Nova marcação" at bounding box center [20, 80] width 33 height 17
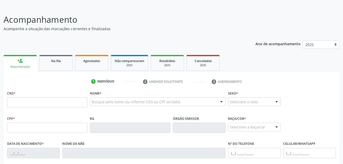
scroll to position [37, 0]
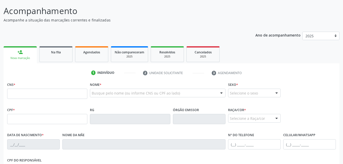
click at [35, 113] on div "CPF *" at bounding box center [47, 115] width 80 height 18
click at [35, 116] on input "text" at bounding box center [47, 119] width 80 height 10
type input "010.992.264-65"
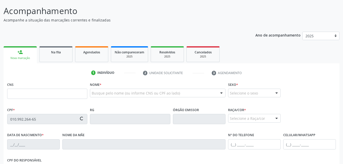
type input "702 8051 6019 0361"
type input "[DATE]"
type input "[PERSON_NAME] da ConceiÇÃo"
type input "[PHONE_NUMBER]"
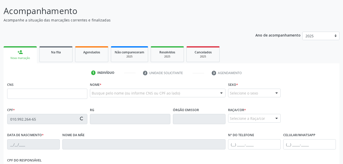
type input "S/N"
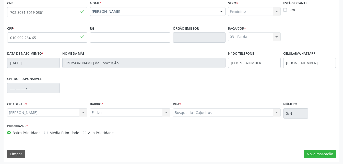
scroll to position [120, 0]
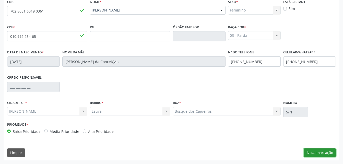
click at [325, 151] on button "Nova marcação" at bounding box center [320, 152] width 32 height 9
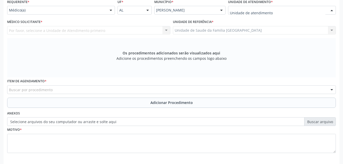
click at [295, 10] on div at bounding box center [282, 10] width 108 height 9
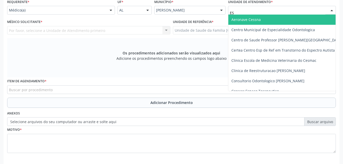
type input "EST"
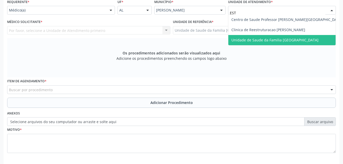
click at [303, 38] on span "Unidade de Saude da Familia [GEOGRAPHIC_DATA]" at bounding box center [275, 40] width 87 height 5
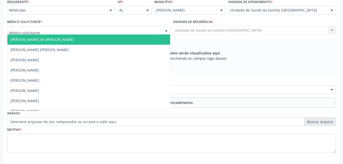
click at [149, 32] on div at bounding box center [88, 30] width 163 height 9
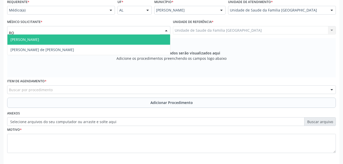
type input "ROD"
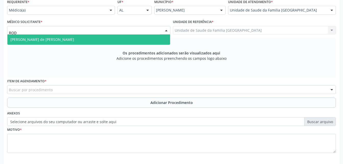
click at [149, 40] on span "[PERSON_NAME] de [PERSON_NAME]" at bounding box center [88, 40] width 163 height 10
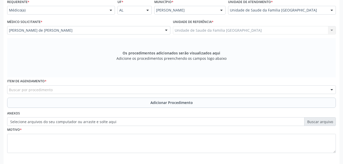
click at [145, 90] on div "Buscar por procedimento" at bounding box center [171, 89] width 329 height 9
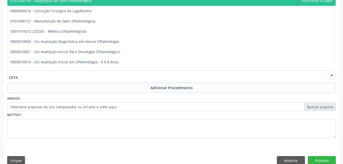
scroll to position [143, 0]
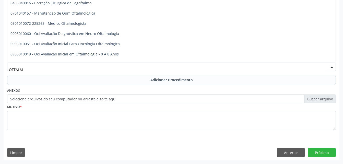
type input "OFTALMO"
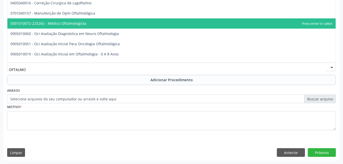
click at [132, 24] on span "0301010072-225265 - Médico Oftalmologista" at bounding box center [171, 23] width 328 height 10
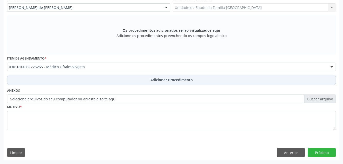
click at [156, 79] on span "Adicionar Procedimento" at bounding box center [172, 79] width 42 height 5
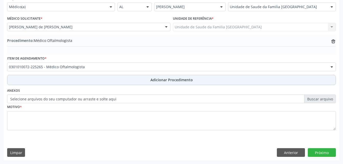
scroll to position [123, 0]
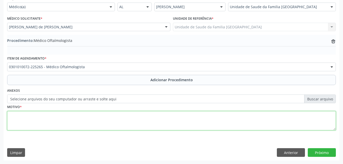
click at [151, 120] on textarea at bounding box center [171, 120] width 329 height 19
type textarea "DISTÚRBIO VISUAL"
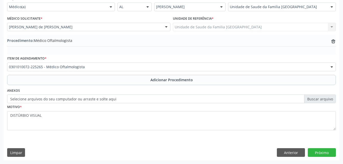
click at [307, 152] on div "Anterior Próximo" at bounding box center [306, 152] width 59 height 9
click at [310, 151] on button "Próximo" at bounding box center [322, 152] width 28 height 9
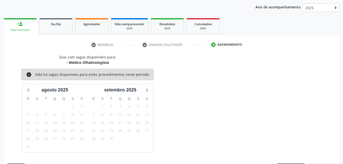
scroll to position [81, 0]
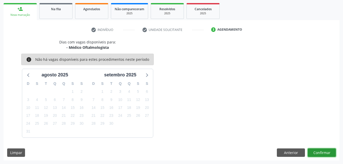
click at [323, 151] on button "Confirmar" at bounding box center [322, 152] width 28 height 9
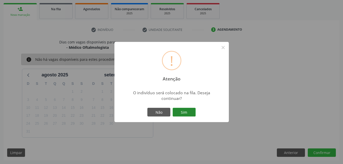
click at [188, 112] on button "Sim" at bounding box center [184, 112] width 23 height 9
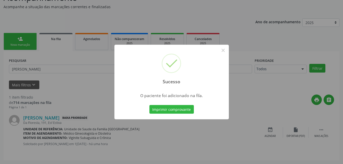
scroll to position [12, 0]
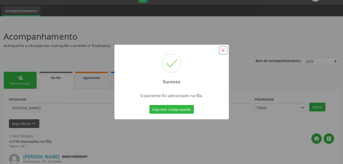
click at [223, 49] on button "×" at bounding box center [223, 50] width 9 height 9
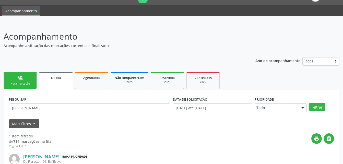
click at [32, 82] on link "person_add Nova marcação" at bounding box center [20, 80] width 33 height 17
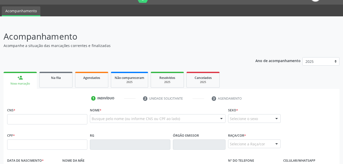
scroll to position [37, 0]
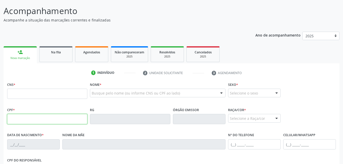
click at [39, 119] on input "text" at bounding box center [47, 119] width 80 height 10
type input "010.992.264-65"
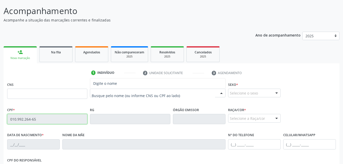
type input "702 8051 6019 0361"
type input "[DATE]"
type input "[PERSON_NAME] da Conceição"
type input "[PHONE_NUMBER]"
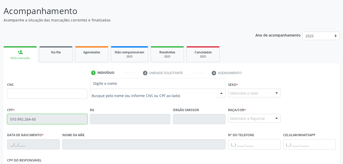
type input "S/N"
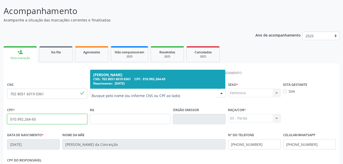
click at [109, 79] on div "CNS: 702 8051 6019 0361 CPF: 010.992.264-65" at bounding box center [157, 79] width 129 height 4
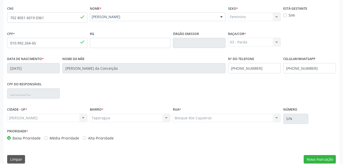
scroll to position [114, 0]
click at [326, 157] on button "Nova marcação" at bounding box center [320, 159] width 32 height 9
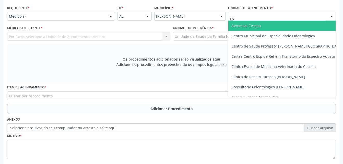
type input "EST"
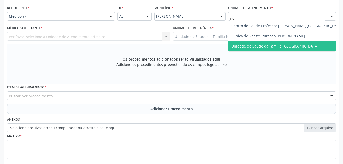
drag, startPoint x: 270, startPoint y: 48, endPoint x: 256, endPoint y: 45, distance: 13.6
click at [269, 48] on span "Unidade de Saude da Familia [GEOGRAPHIC_DATA]" at bounding box center [275, 46] width 87 height 5
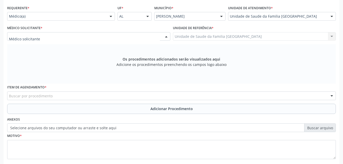
click at [96, 36] on div at bounding box center [88, 36] width 163 height 9
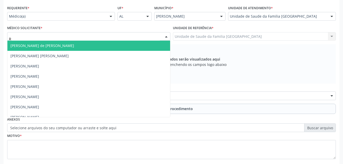
type input "RO"
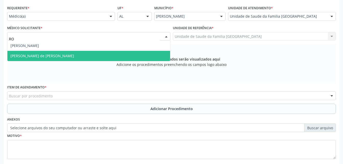
click at [96, 56] on span "[PERSON_NAME] de [PERSON_NAME]" at bounding box center [88, 56] width 163 height 10
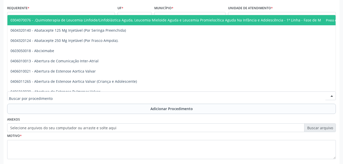
click at [105, 95] on div at bounding box center [171, 95] width 329 height 9
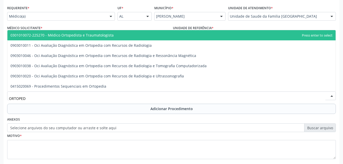
type input "ORTOPEDI"
click at [115, 36] on span "0301010072-225270 - Médico Ortopedista e Traumatologista" at bounding box center [171, 35] width 328 height 10
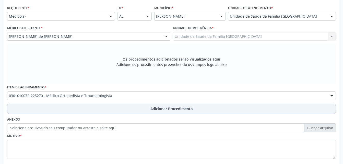
click at [159, 110] on span "Adicionar Procedimento" at bounding box center [172, 108] width 42 height 5
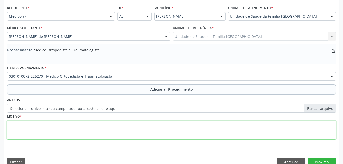
click at [153, 135] on textarea at bounding box center [171, 130] width 329 height 19
type textarea "GONARTROSE"
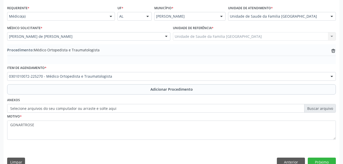
click at [308, 160] on div "Anterior Próximo" at bounding box center [306, 162] width 59 height 9
click at [314, 161] on button "Próximo" at bounding box center [322, 162] width 28 height 9
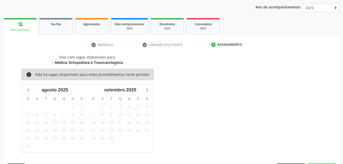
scroll to position [81, 0]
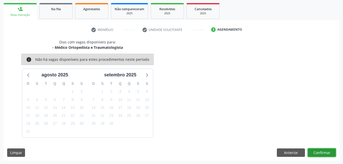
click at [322, 155] on button "Confirmar" at bounding box center [322, 152] width 28 height 9
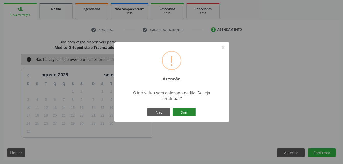
click at [188, 112] on button "Sim" at bounding box center [184, 112] width 23 height 9
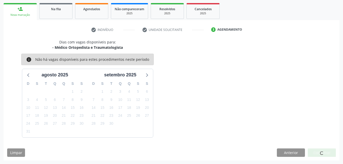
scroll to position [12, 0]
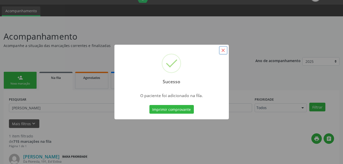
click at [224, 51] on button "×" at bounding box center [223, 50] width 9 height 9
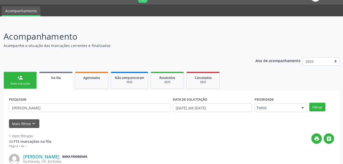
click at [25, 77] on link "person_add Nova marcação" at bounding box center [20, 80] width 33 height 17
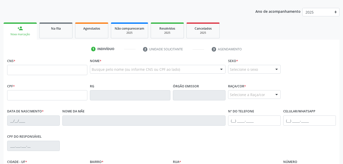
scroll to position [63, 0]
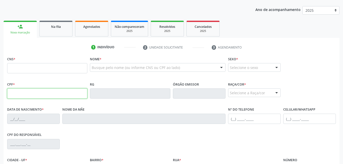
click at [59, 95] on input "text" at bounding box center [47, 93] width 80 height 10
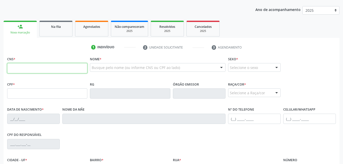
click at [15, 69] on input "text" at bounding box center [47, 68] width 80 height 10
type input "700 0051 7891 1800"
type input "096.575.354-92"
type input "0[DATE]"
type input "[PERSON_NAME] das Dores da ConceiÇÃo"
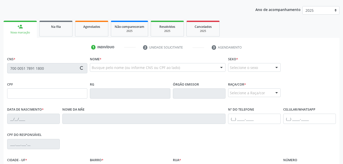
type input "[PHONE_NUMBER]"
type input "S/N"
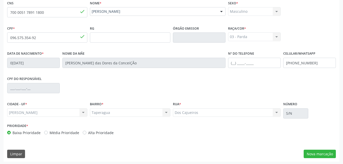
scroll to position [120, 0]
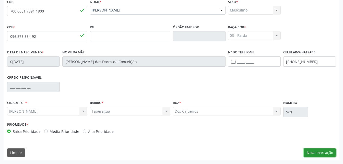
click at [323, 150] on button "Nova marcação" at bounding box center [320, 152] width 32 height 9
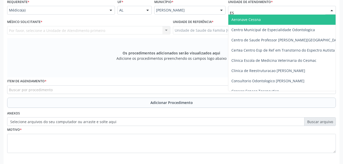
type input "EST"
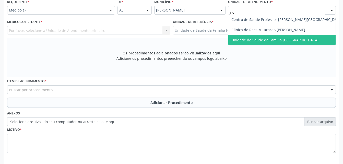
click at [274, 43] on span "Unidade de Saude da Familia [GEOGRAPHIC_DATA]" at bounding box center [286, 40] width 117 height 10
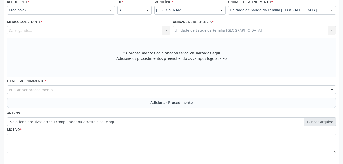
click at [113, 31] on div "Carregando... Nenhum resultado encontrado para: " " Não há nenhuma opção para s…" at bounding box center [88, 30] width 163 height 9
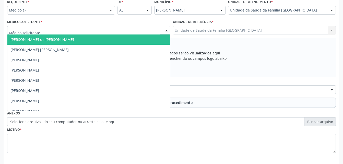
click at [117, 30] on div at bounding box center [88, 30] width 163 height 9
type input "ROD"
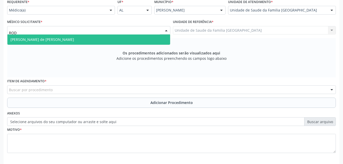
drag, startPoint x: 127, startPoint y: 37, endPoint x: 124, endPoint y: 41, distance: 5.4
click at [127, 38] on span "[PERSON_NAME] de [PERSON_NAME]" at bounding box center [88, 40] width 163 height 10
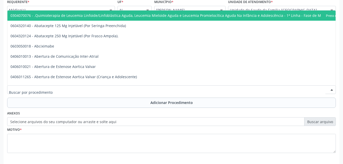
click at [119, 91] on div at bounding box center [171, 89] width 329 height 9
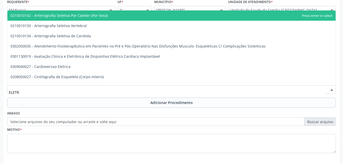
type input "ELETRO"
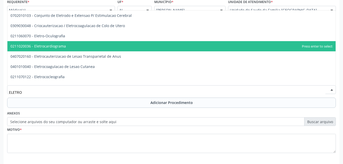
click at [109, 46] on span "0211020036 - Eletrocardiograma" at bounding box center [171, 46] width 328 height 10
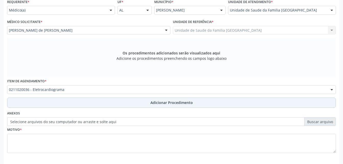
click at [133, 104] on button "Adicionar Procedimento" at bounding box center [171, 103] width 329 height 10
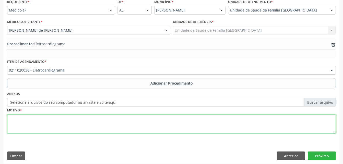
click at [106, 121] on textarea at bounding box center [171, 123] width 329 height 19
type textarea "PALPITAÇÃES"
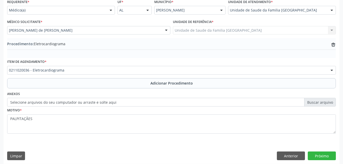
click at [321, 151] on div "Requerente * Médico(a) Médico(a) Enfermeiro(a) Paciente Nenhum resultado encont…" at bounding box center [172, 81] width 336 height 166
click at [321, 156] on button "Próximo" at bounding box center [322, 156] width 28 height 9
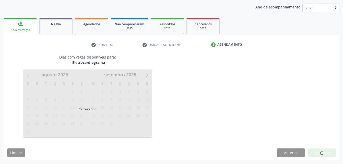
scroll to position [81, 0]
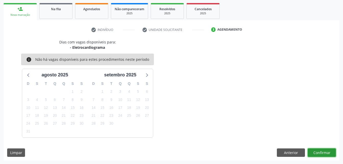
click at [331, 151] on button "Confirmar" at bounding box center [322, 152] width 28 height 9
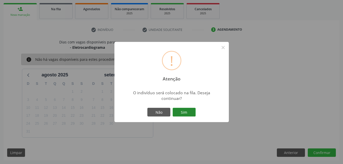
click at [191, 108] on button "Sim" at bounding box center [184, 112] width 23 height 9
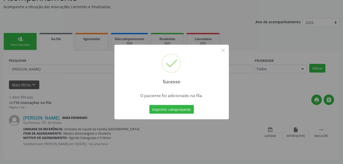
scroll to position [12, 0]
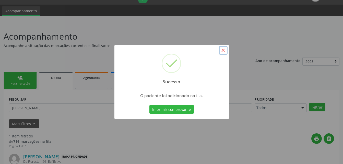
click at [221, 51] on button "×" at bounding box center [223, 50] width 9 height 9
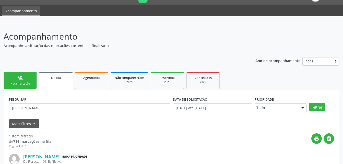
click at [31, 75] on link "person_add Nova marcação" at bounding box center [20, 80] width 33 height 17
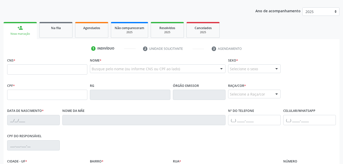
scroll to position [63, 0]
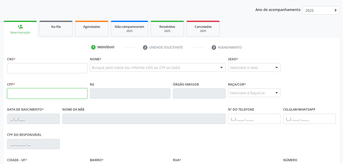
click at [62, 95] on input "text" at bounding box center [47, 93] width 80 height 10
click at [109, 77] on div "Nome * Busque pelo nome (ou informe CNS ou CPF ao lado) Nenhum resultado encont…" at bounding box center [158, 67] width 138 height 25
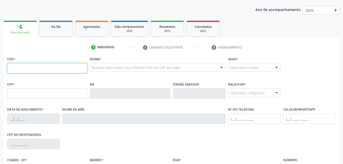
click at [77, 68] on input "text" at bounding box center [47, 68] width 80 height 10
type input "700 0051 7891 1800"
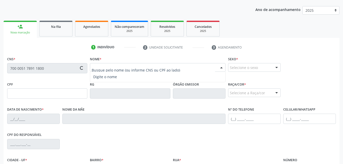
type input "096.575.354-92"
type input "0[DATE]"
type input "[PERSON_NAME] das Dores da Conceição"
type input "[PHONE_NUMBER]"
type input "S/N"
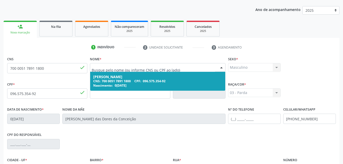
click at [107, 80] on div "CNS: 700 0051 7891 1800 CPF: 096.575.354-92" at bounding box center [157, 81] width 129 height 4
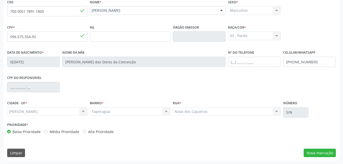
scroll to position [120, 0]
click at [332, 155] on button "Nova marcação" at bounding box center [320, 152] width 32 height 9
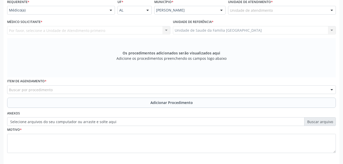
click at [290, 11] on div "Unidade de atendimento" at bounding box center [282, 10] width 108 height 9
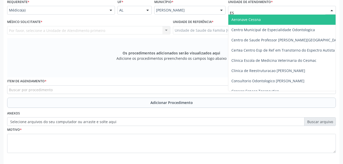
type input "EST"
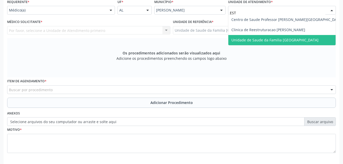
click at [298, 37] on span "Unidade de Saude da Familia [GEOGRAPHIC_DATA]" at bounding box center [286, 40] width 117 height 10
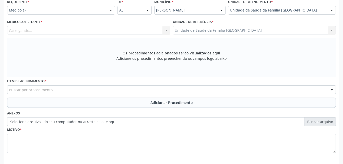
click at [141, 31] on div "Carregando... Nenhum resultado encontrado para: " " Não há nenhuma opção para s…" at bounding box center [88, 30] width 163 height 9
click at [151, 29] on div "Médico solicitante Nenhum resultado encontrado para: " " Não há nenhuma opção p…" at bounding box center [88, 30] width 163 height 9
click at [157, 35] on div "Médico Solicitante * Médico solicitante Nenhum resultado encontrado para: " " N…" at bounding box center [89, 28] width 166 height 20
click at [166, 30] on div "Médico solicitante Nenhum resultado encontrado para: " " Não há nenhuma opção p…" at bounding box center [88, 30] width 163 height 9
click at [43, 30] on div "Médico solicitante Nenhum resultado encontrado para: " " Não há nenhuma opção p…" at bounding box center [88, 30] width 163 height 9
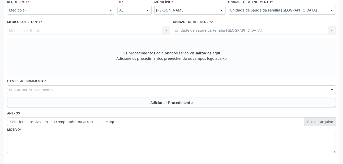
click at [167, 30] on div "Médico solicitante Nenhum resultado encontrado para: " " Não há nenhuma opção p…" at bounding box center [88, 30] width 163 height 9
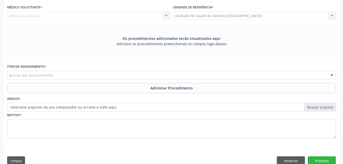
scroll to position [143, 0]
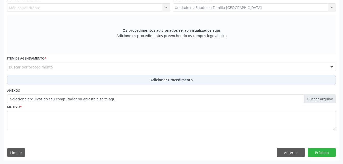
click at [35, 78] on button "Adicionar Procedimento" at bounding box center [171, 80] width 329 height 10
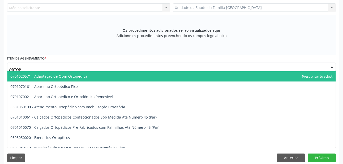
type input "ORTOPE"
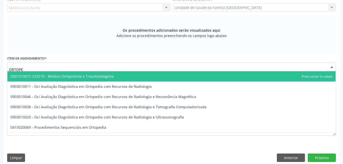
click at [42, 77] on span "0301010072-225270 - Médico Ortopedista e Traumatologista" at bounding box center [61, 76] width 103 height 5
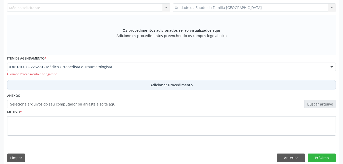
click at [81, 88] on button "Adicionar Procedimento" at bounding box center [171, 85] width 329 height 10
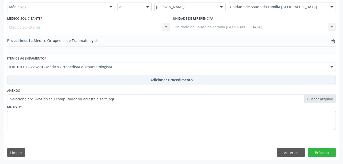
scroll to position [123, 0]
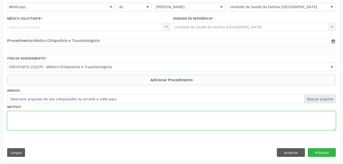
click at [86, 119] on textarea at bounding box center [171, 120] width 329 height 19
type textarea "DOR LOMBAR BAIXA"
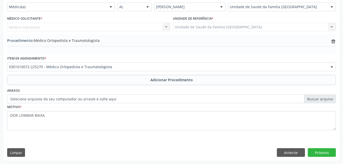
click at [103, 33] on div "Médico Solicitante * Médico solicitante Nenhum resultado encontrado para: " " N…" at bounding box center [89, 25] width 166 height 20
drag, startPoint x: 113, startPoint y: 25, endPoint x: 119, endPoint y: 25, distance: 5.6
click at [116, 25] on div "Médico solicitante Nenhum resultado encontrado para: " " Não há nenhuma opção p…" at bounding box center [88, 27] width 163 height 9
click at [319, 151] on button "Próximo" at bounding box center [322, 152] width 28 height 9
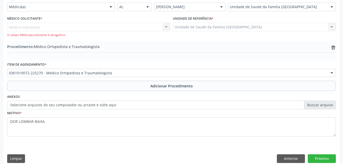
click at [166, 26] on div "Médico solicitante Nenhum resultado encontrado para: " " Não há nenhuma opção p…" at bounding box center [88, 30] width 163 height 15
click at [142, 27] on div "Médico solicitante Nenhum resultado encontrado para: " " Não há nenhuma opção p…" at bounding box center [88, 30] width 163 height 15
click at [145, 26] on div "Médico solicitante Nenhum resultado encontrado para: " " Não há nenhuma opção p…" at bounding box center [88, 30] width 163 height 15
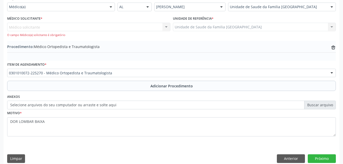
drag, startPoint x: 283, startPoint y: 6, endPoint x: 298, endPoint y: 10, distance: 15.5
click at [113, 28] on div "Médico solicitante Nenhum resultado encontrado para: " " Não há nenhuma opção p…" at bounding box center [88, 30] width 163 height 15
click at [67, 27] on div "Médico solicitante Nenhum resultado encontrado para: " " Não há nenhuma opção p…" at bounding box center [88, 30] width 163 height 15
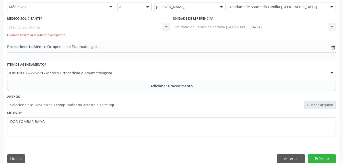
drag, startPoint x: 172, startPoint y: 25, endPoint x: 166, endPoint y: 27, distance: 6.1
click at [170, 26] on div "Médico Solicitante * Médico solicitante Nenhum resultado encontrado para: " " N…" at bounding box center [171, 28] width 331 height 26
click at [166, 27] on div "Médico solicitante Nenhum resultado encontrado para: " " Não há nenhuma opção p…" at bounding box center [88, 30] width 163 height 15
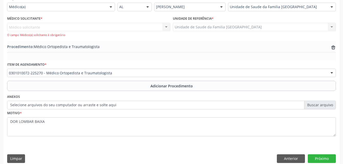
click at [166, 27] on div "Médico solicitante Nenhum resultado encontrado para: " " Não há nenhuma opção p…" at bounding box center [88, 30] width 163 height 15
drag, startPoint x: 166, startPoint y: 27, endPoint x: 156, endPoint y: 27, distance: 10.0
click at [156, 27] on div "Médico solicitante Nenhum resultado encontrado para: " " Não há nenhuma opção p…" at bounding box center [88, 30] width 163 height 15
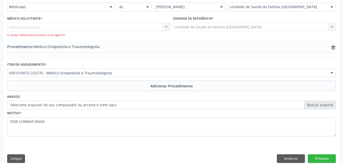
click at [156, 27] on div "Médico solicitante Nenhum resultado encontrado para: " " Não há nenhuma opção p…" at bounding box center [88, 30] width 163 height 15
click at [164, 28] on div "Médico solicitante Nenhum resultado encontrado para: " " Não há nenhuma opção p…" at bounding box center [88, 30] width 163 height 15
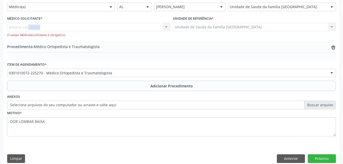
click at [164, 28] on div "Médico solicitante Nenhum resultado encontrado para: " " Não há nenhuma opção p…" at bounding box center [88, 30] width 163 height 15
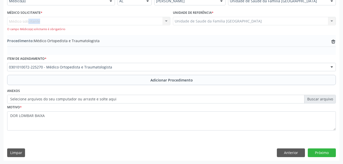
scroll to position [130, 0]
click at [326, 152] on button "Próximo" at bounding box center [322, 152] width 28 height 9
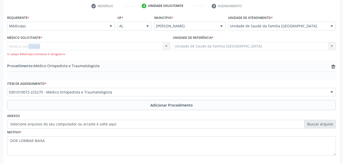
scroll to position [104, 0]
click at [168, 47] on div "Médico solicitante Nenhum resultado encontrado para: " " Não há nenhuma opção p…" at bounding box center [88, 49] width 163 height 15
click at [155, 44] on div "Médico solicitante Nenhum resultado encontrado para: " " Não há nenhuma opção p…" at bounding box center [88, 49] width 163 height 15
click at [157, 47] on div "Médico solicitante Nenhum resultado encontrado para: " " Não há nenhuma opção p…" at bounding box center [88, 49] width 163 height 15
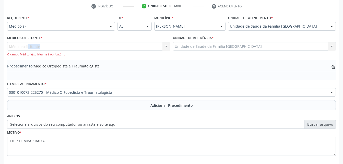
click at [157, 47] on div "Médico solicitante Nenhum resultado encontrado para: " " Não há nenhuma opção p…" at bounding box center [88, 49] width 163 height 15
drag, startPoint x: 157, startPoint y: 47, endPoint x: 165, endPoint y: 47, distance: 7.9
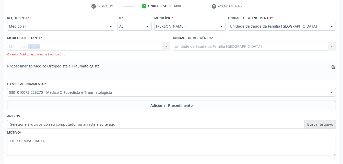
click at [165, 47] on div "Médico solicitante Nenhum resultado encontrado para: " " Não há nenhuma opção p…" at bounding box center [88, 49] width 163 height 15
